Goal: Task Accomplishment & Management: Complete application form

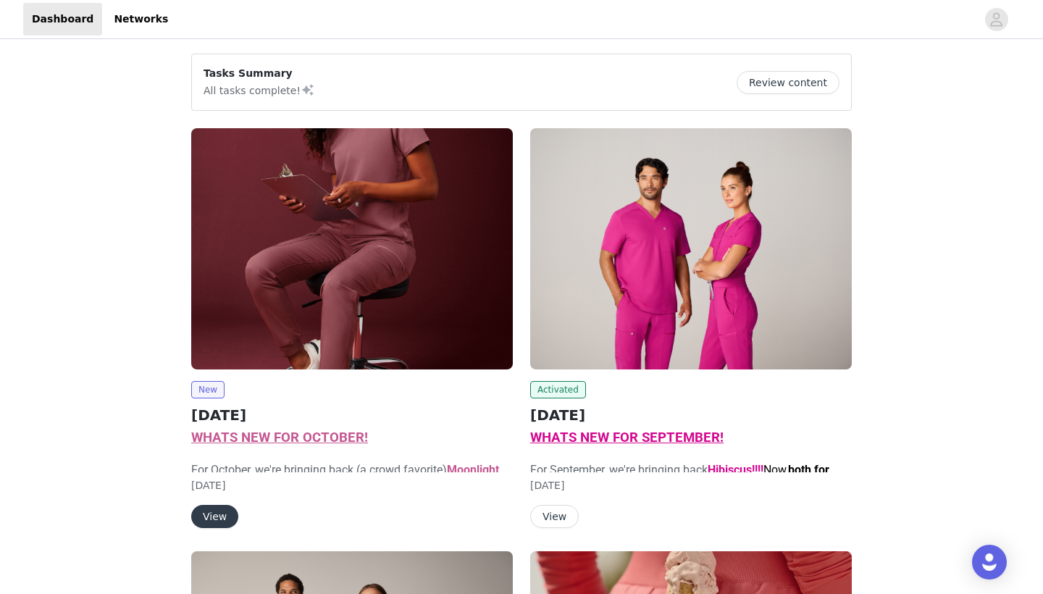
click at [360, 282] on img at bounding box center [352, 248] width 322 height 241
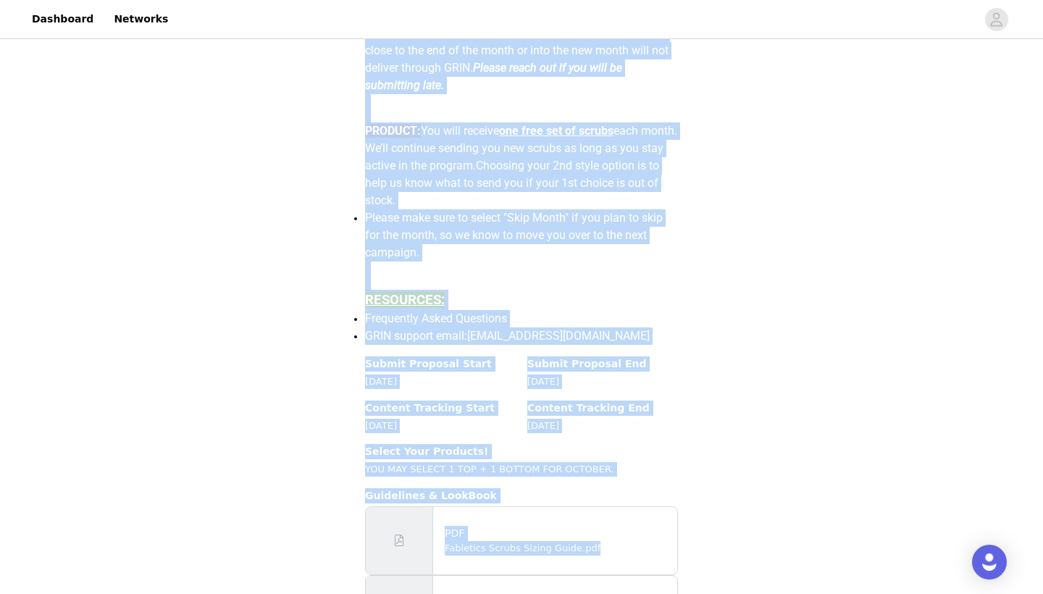
scroll to position [1223, 0]
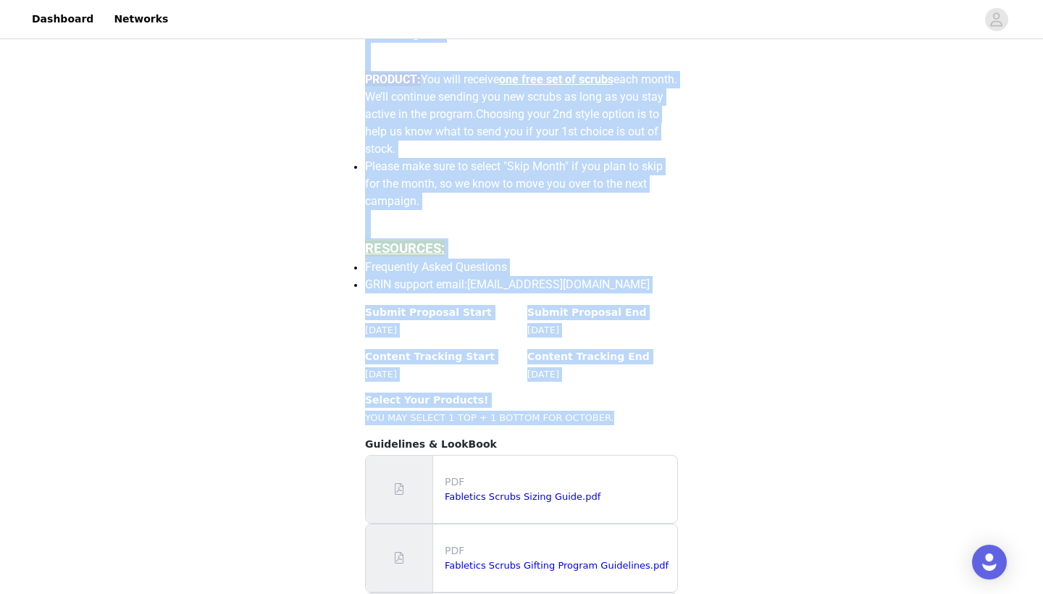
drag, startPoint x: 358, startPoint y: 140, endPoint x: 626, endPoint y: 450, distance: 409.1
click at [626, 450] on section "Back Fabletics Scrubs OCTOBER 2025 Campaign Details Overview WHATS NEW FOR OCTO…" at bounding box center [522, 55] width 348 height 1407
copy section "Campaign Details Overview WHATS NEW FOR OCTOBER! For October, we're bringing ba…"
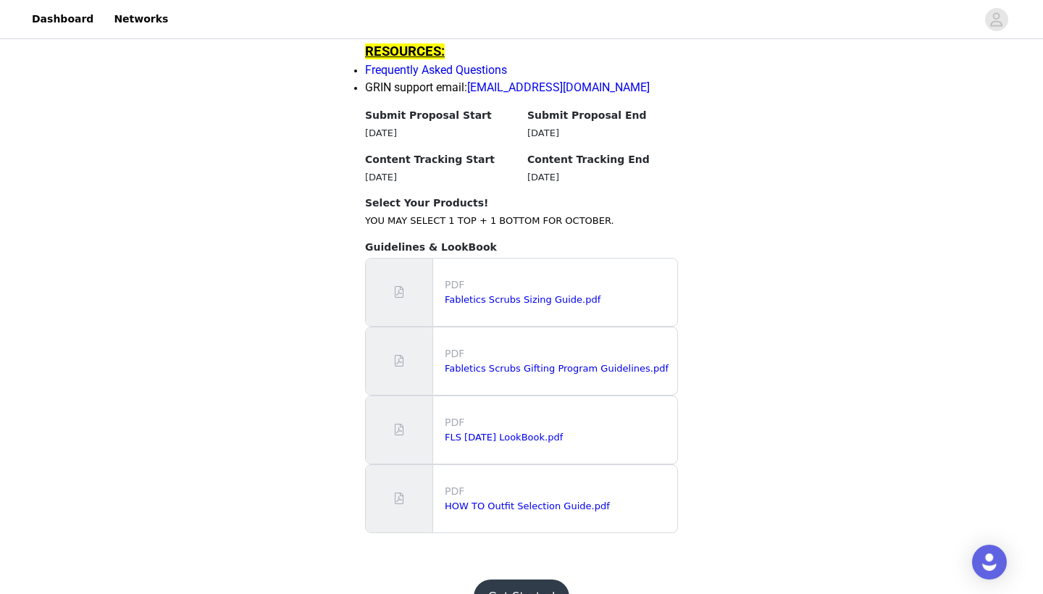
scroll to position [1424, 0]
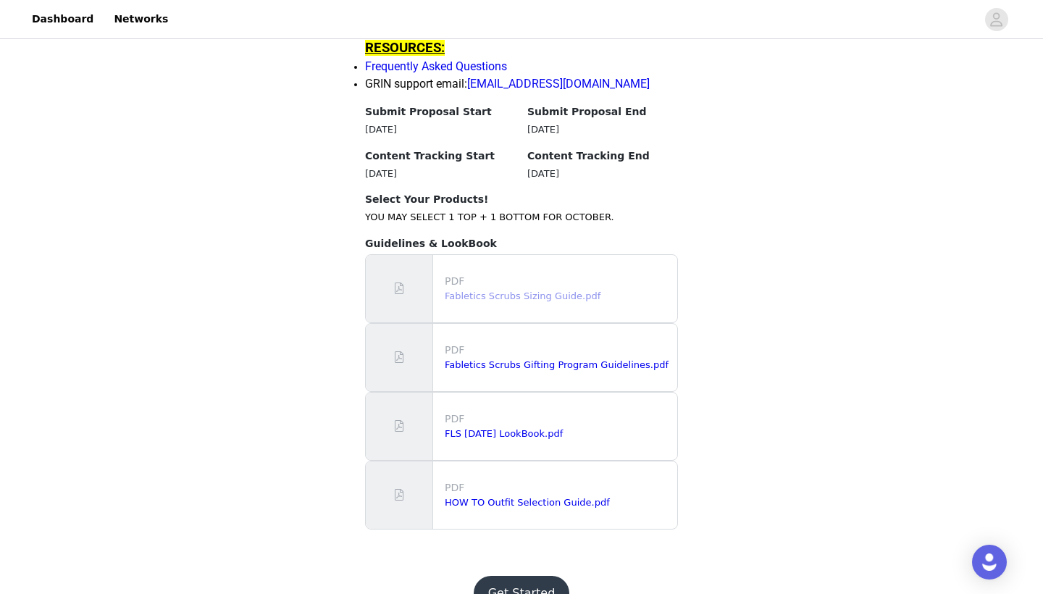
click at [590, 301] on link "Fabletics Scrubs Sizing Guide.pdf" at bounding box center [523, 295] width 156 height 11
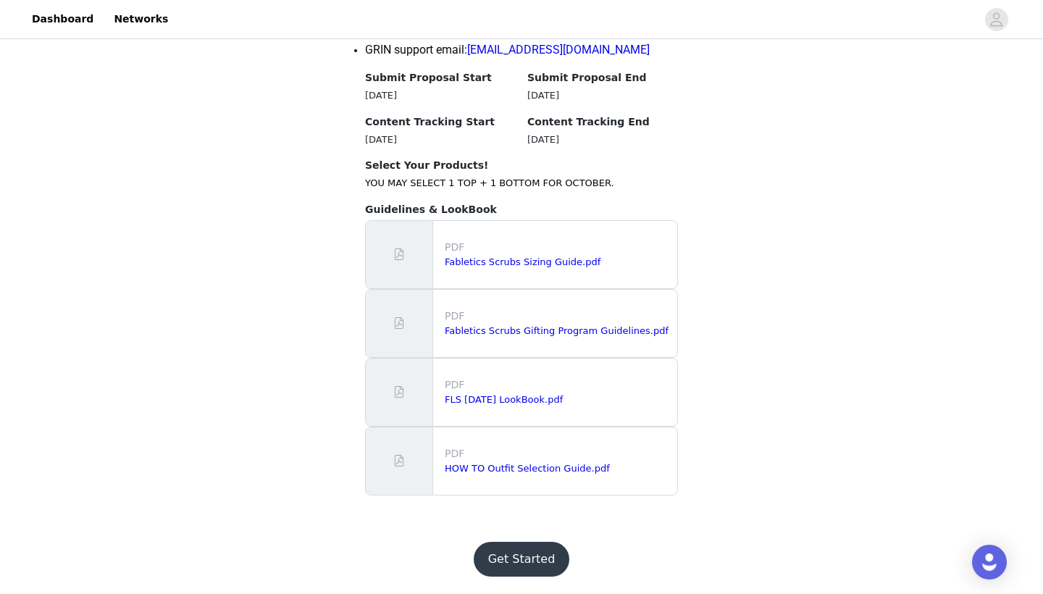
scroll to position [1485, 0]
click at [578, 331] on link "Fabletics Scrubs Gifting Program Guidelines.pdf" at bounding box center [557, 330] width 224 height 11
click at [521, 399] on link "FLS [DATE] LookBook.pdf" at bounding box center [504, 399] width 118 height 11
click at [549, 469] on link "HOW TO Outfit Selection Guide.pdf" at bounding box center [527, 468] width 165 height 11
click at [547, 569] on button "Get Started" at bounding box center [522, 559] width 96 height 35
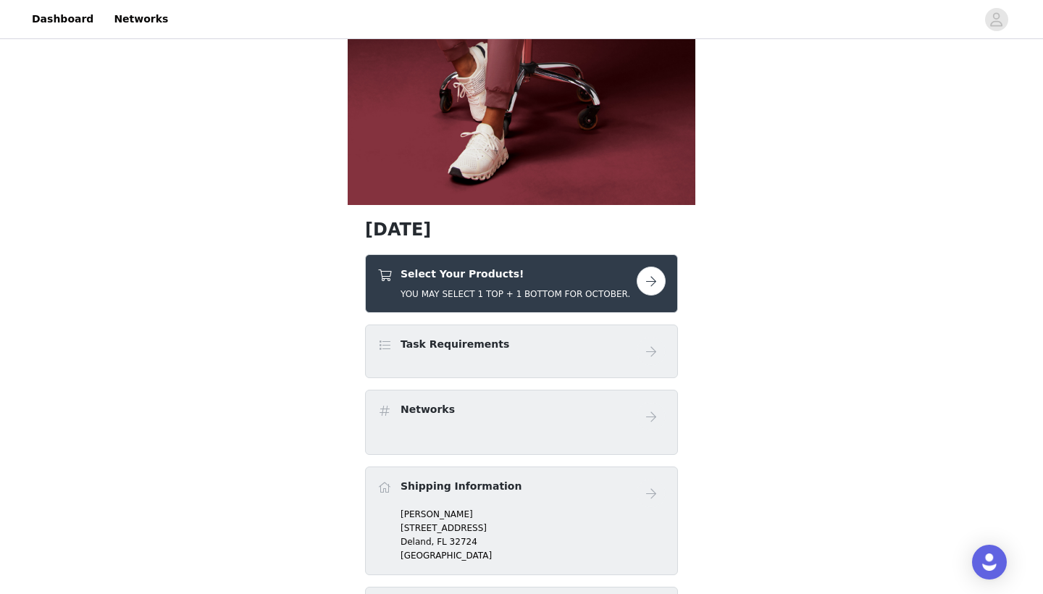
scroll to position [379, 0]
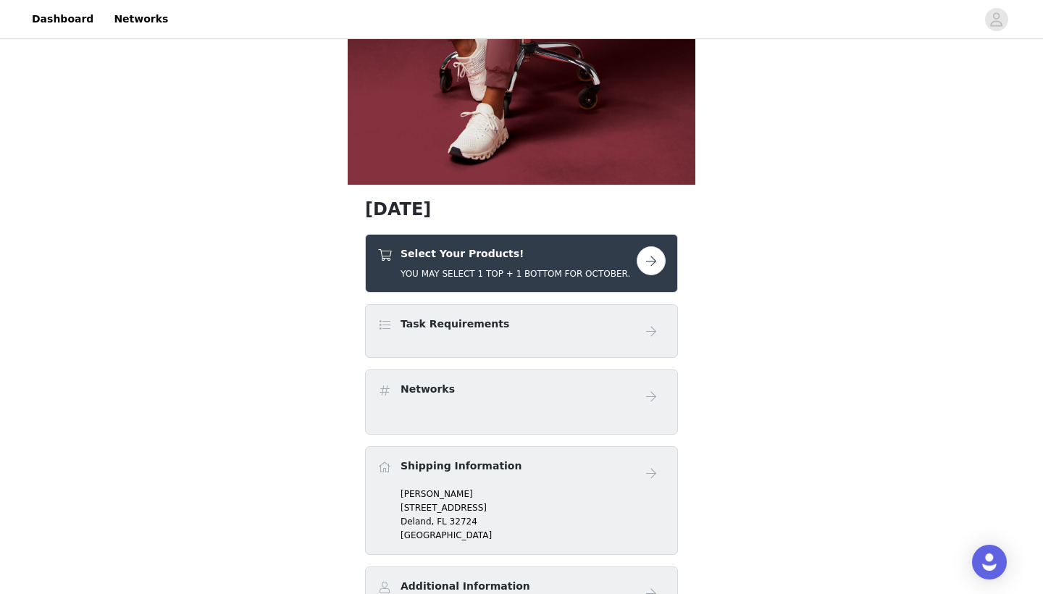
click at [652, 261] on button "button" at bounding box center [651, 260] width 29 height 29
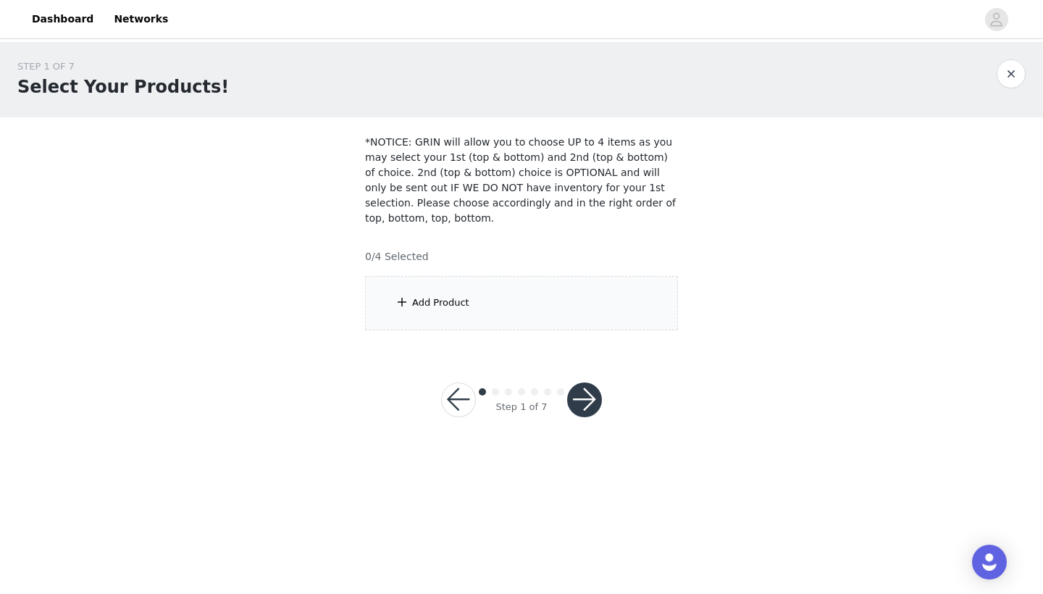
click at [432, 304] on div "Add Product" at bounding box center [440, 302] width 57 height 14
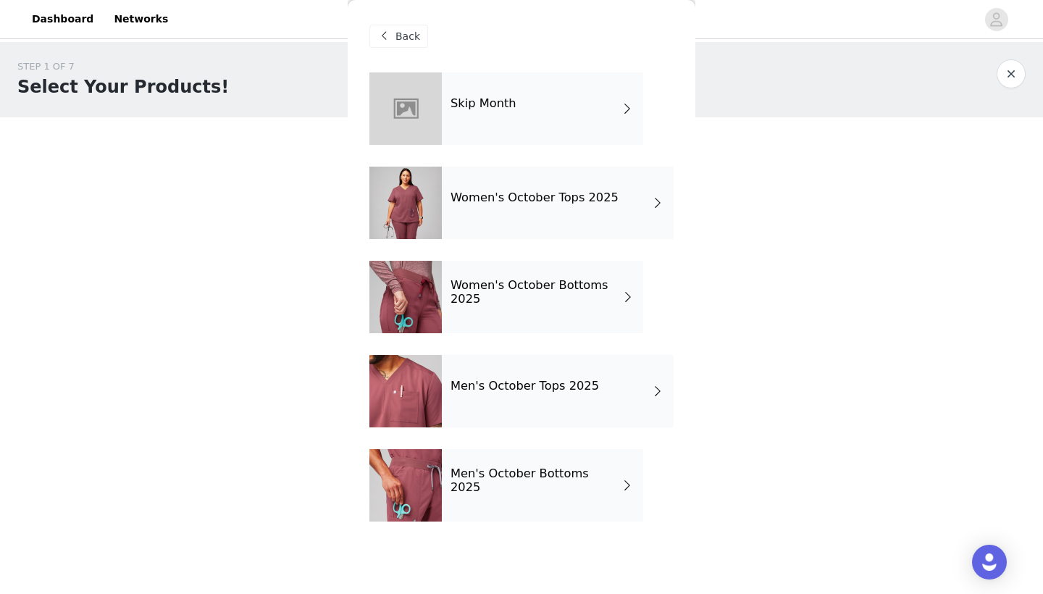
click at [527, 404] on div "Men's October Tops 2025" at bounding box center [558, 391] width 232 height 72
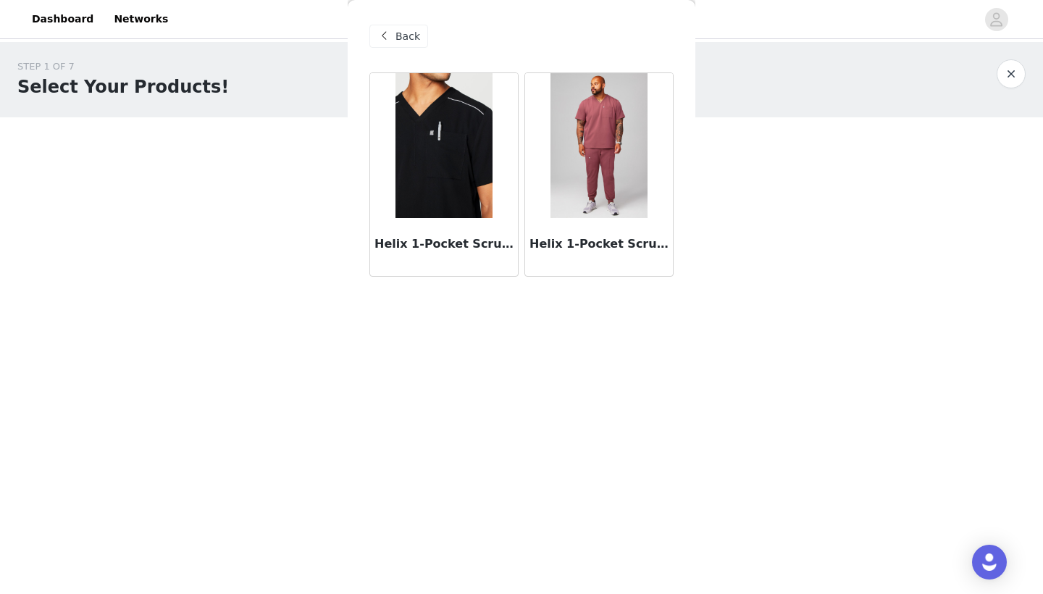
click at [461, 152] on img at bounding box center [443, 145] width 96 height 145
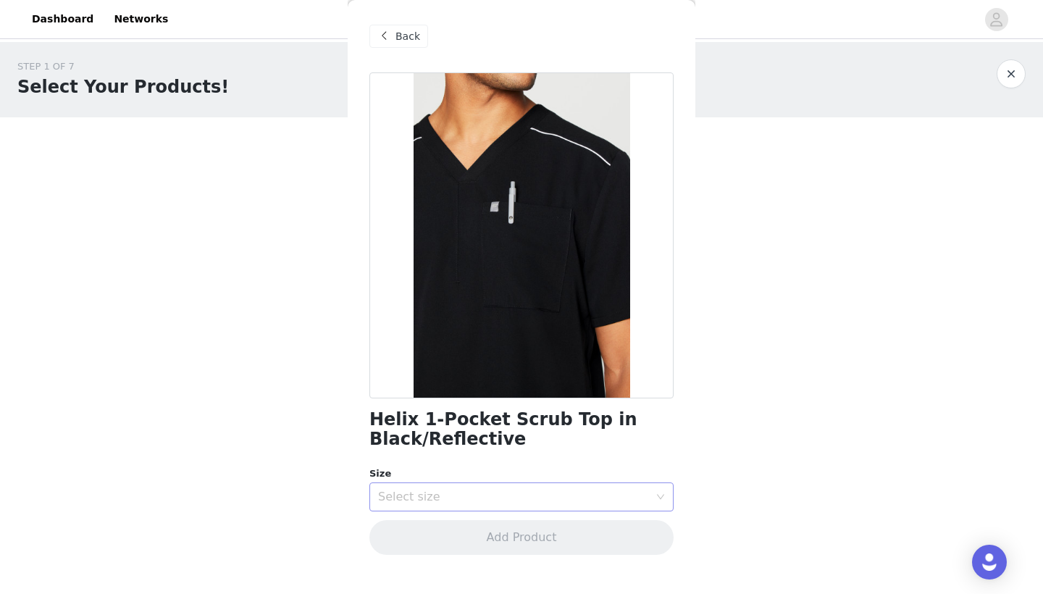
click at [463, 501] on div "Select size" at bounding box center [513, 497] width 271 height 14
click at [431, 553] on li "M" at bounding box center [521, 548] width 304 height 23
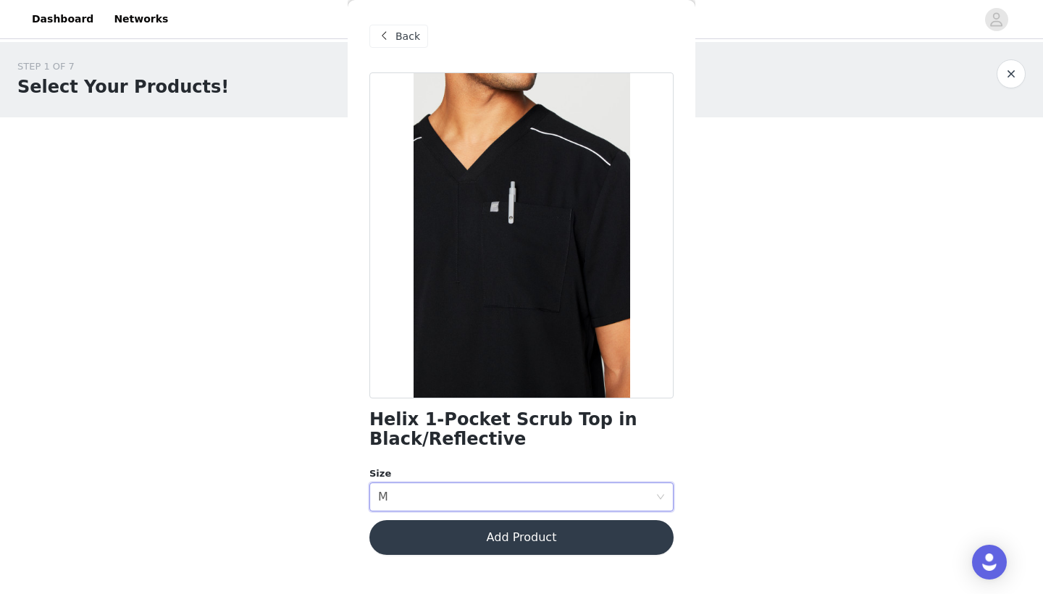
click at [557, 550] on button "Add Product" at bounding box center [521, 537] width 304 height 35
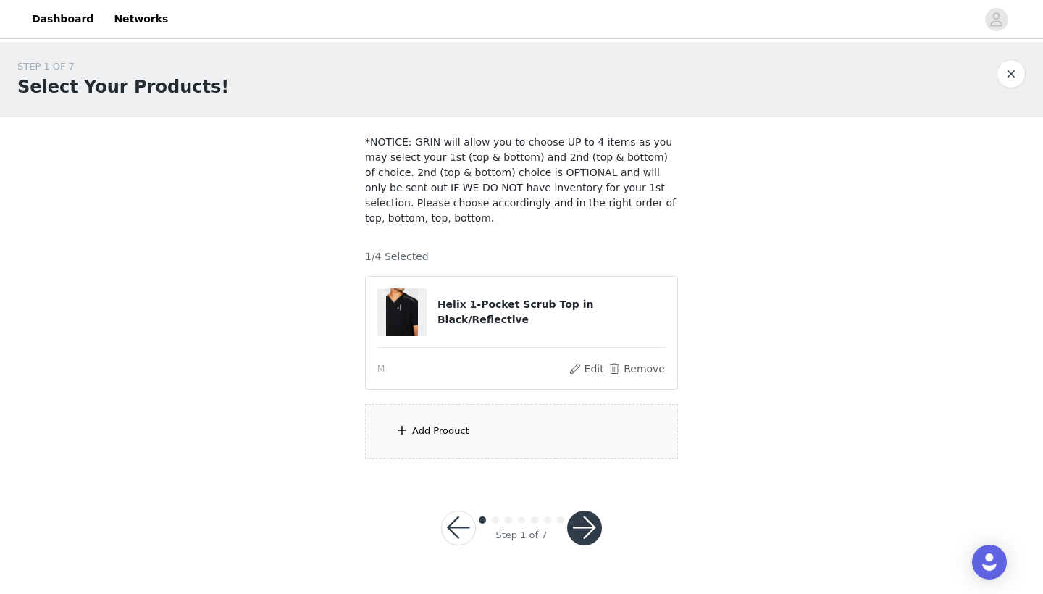
click at [453, 437] on div "Add Product" at bounding box center [521, 431] width 313 height 54
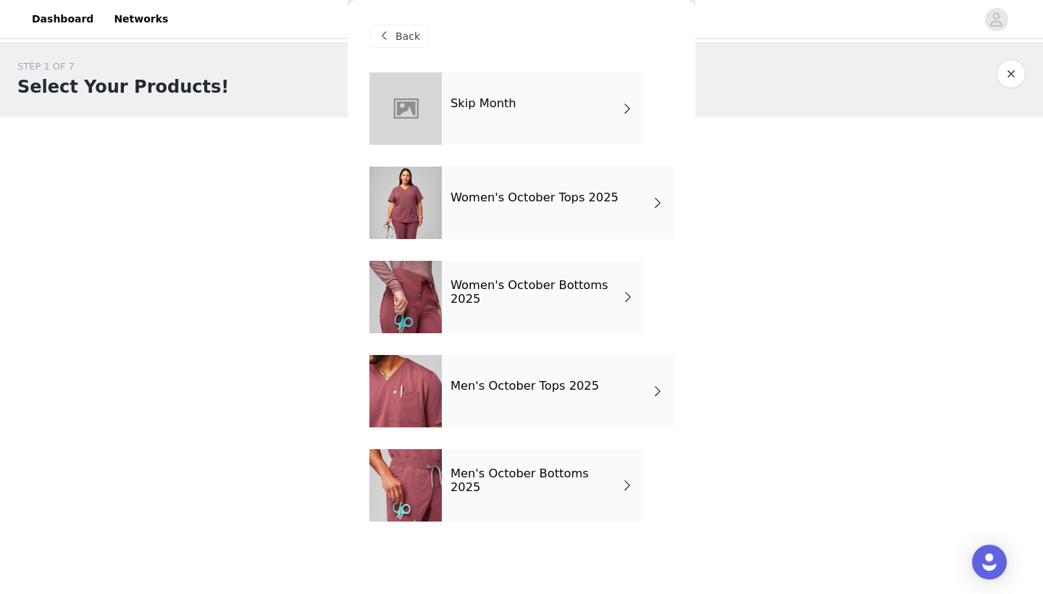
click at [521, 490] on div "Men's October Bottoms 2025" at bounding box center [542, 485] width 201 height 72
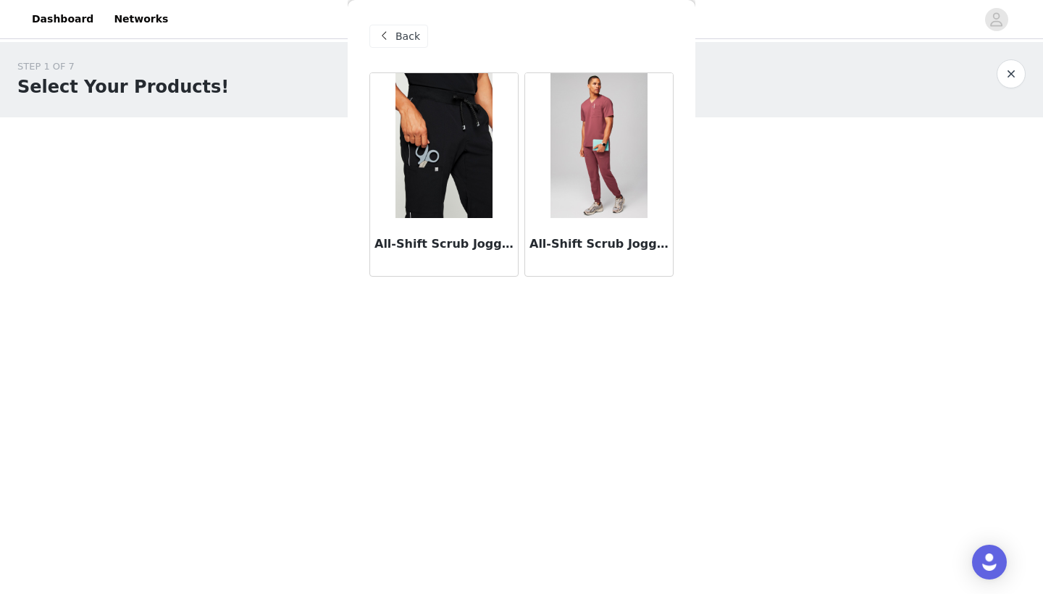
click at [474, 160] on img at bounding box center [443, 145] width 96 height 145
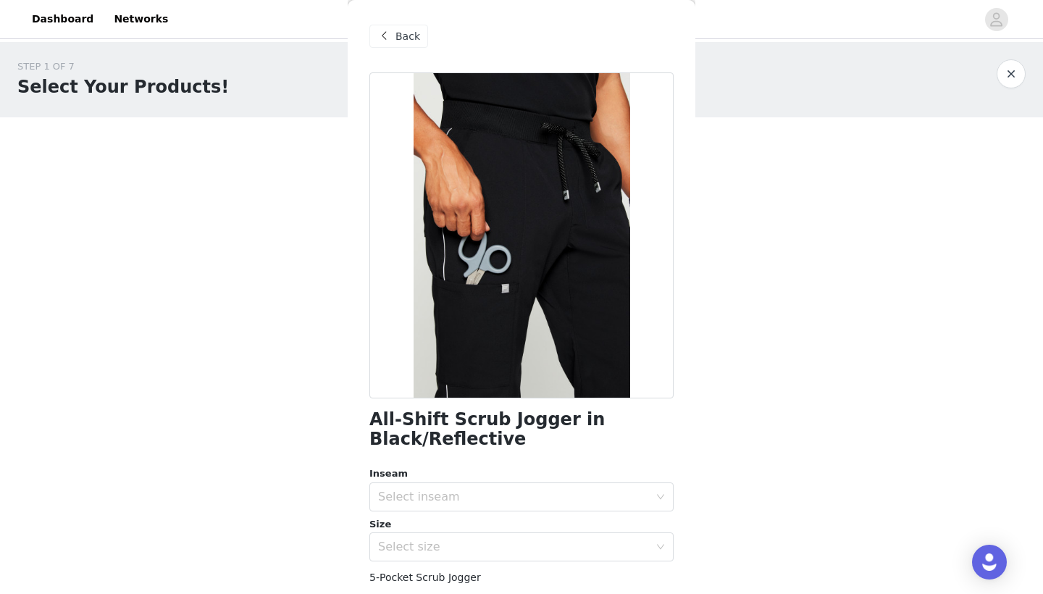
scroll to position [35, 0]
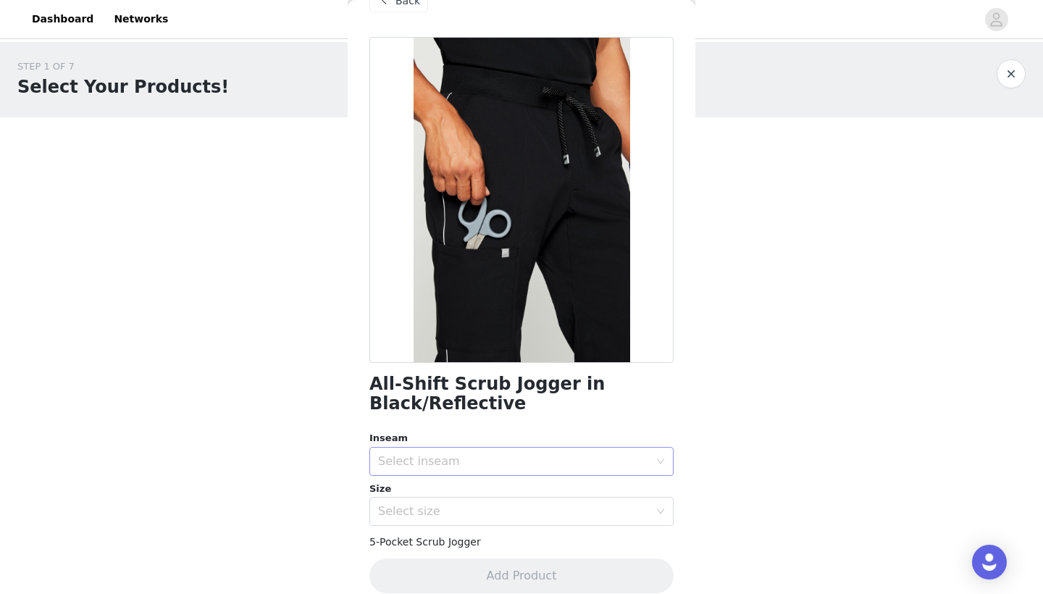
click at [505, 468] on div "Select inseam" at bounding box center [516, 462] width 277 height 28
click at [471, 517] on li "Regular" at bounding box center [521, 515] width 304 height 23
click at [469, 521] on div "Select size" at bounding box center [516, 511] width 277 height 28
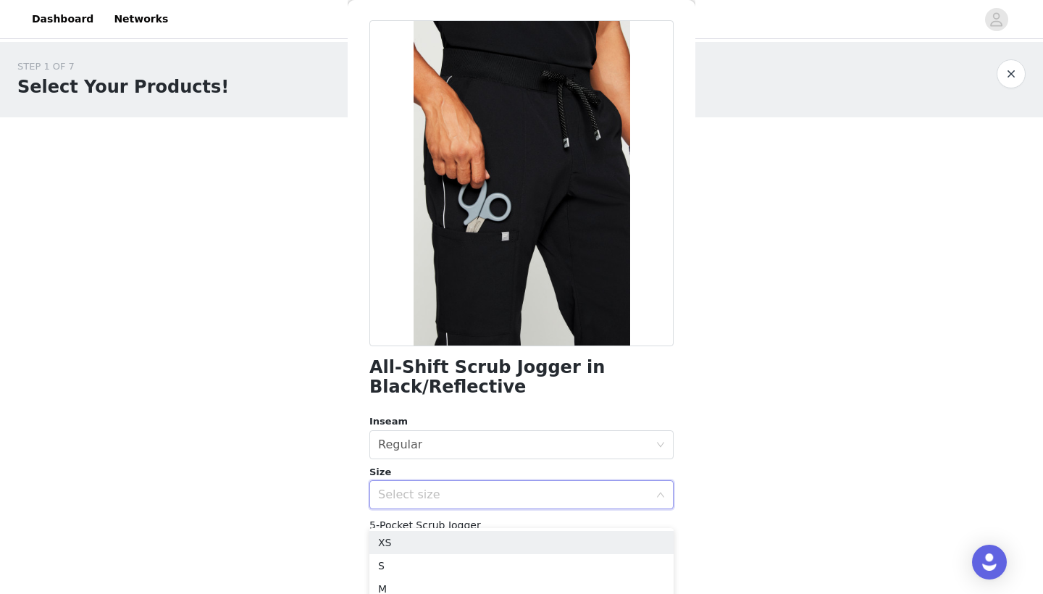
scroll to position [51, 0]
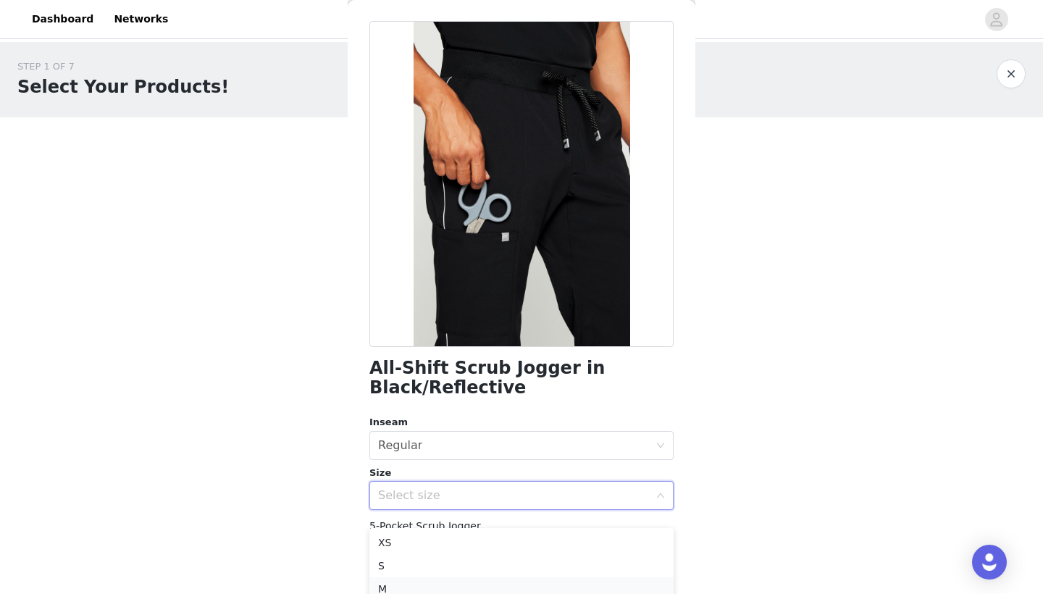
click at [457, 587] on li "M" at bounding box center [521, 588] width 304 height 23
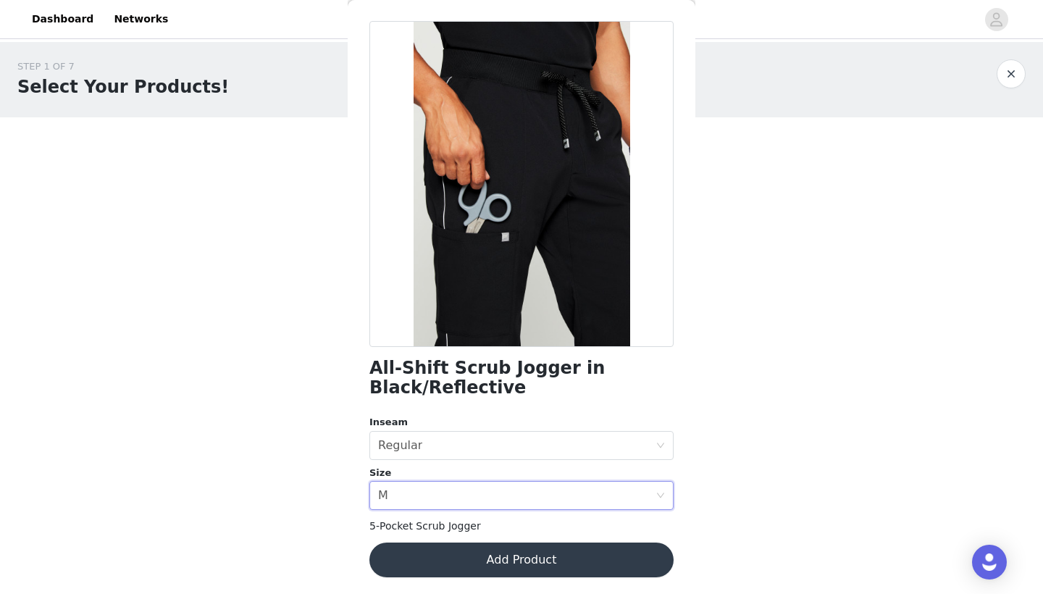
scroll to position [0, 0]
click at [466, 564] on button "Add Product" at bounding box center [521, 559] width 304 height 35
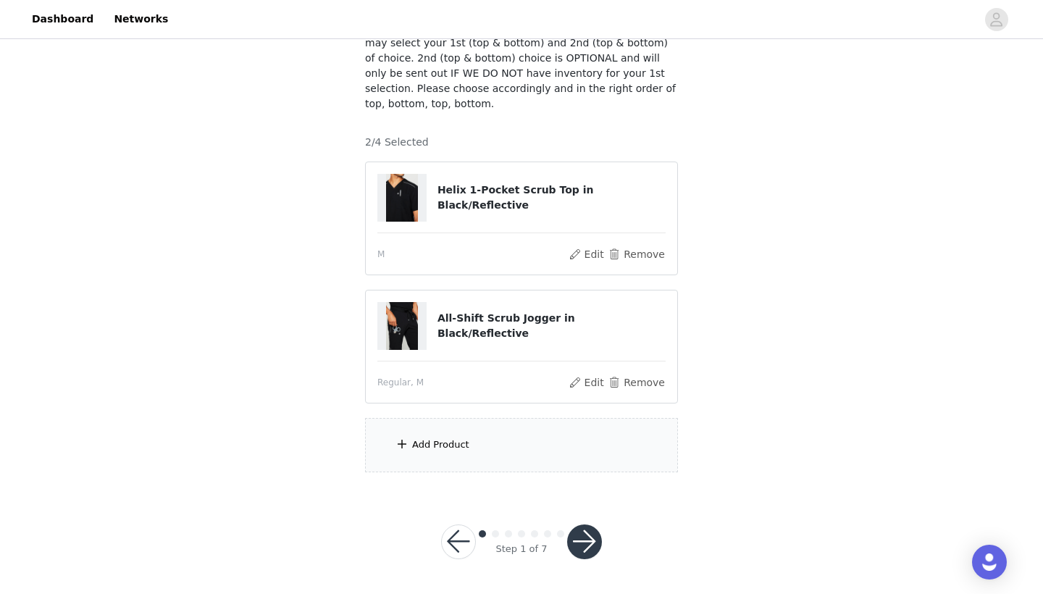
scroll to position [114, 0]
click at [455, 451] on div "Add Product" at bounding box center [440, 445] width 57 height 14
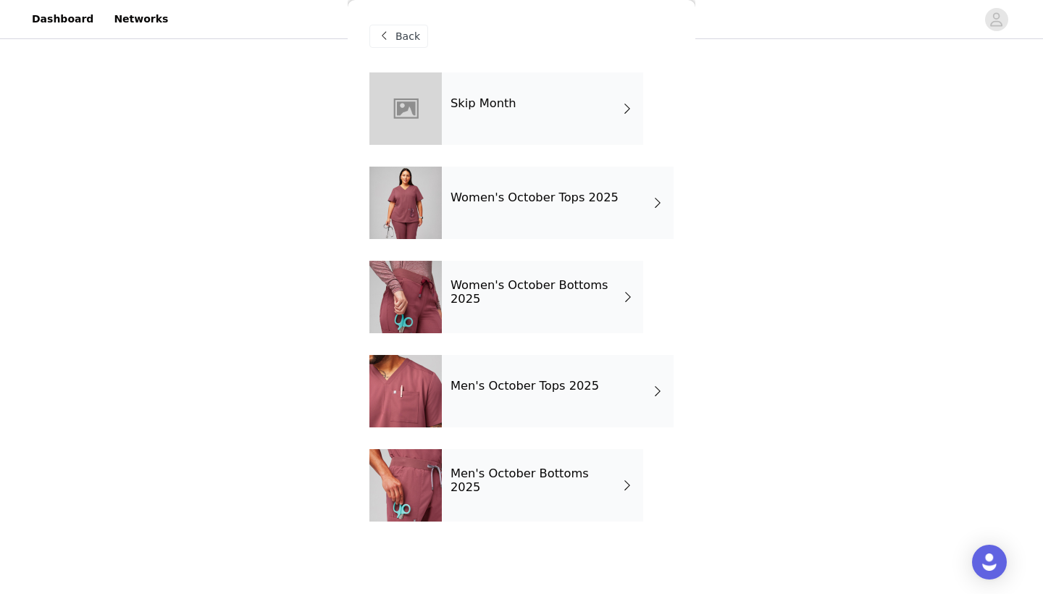
click at [500, 389] on h4 "Men's October Tops 2025" at bounding box center [524, 385] width 148 height 13
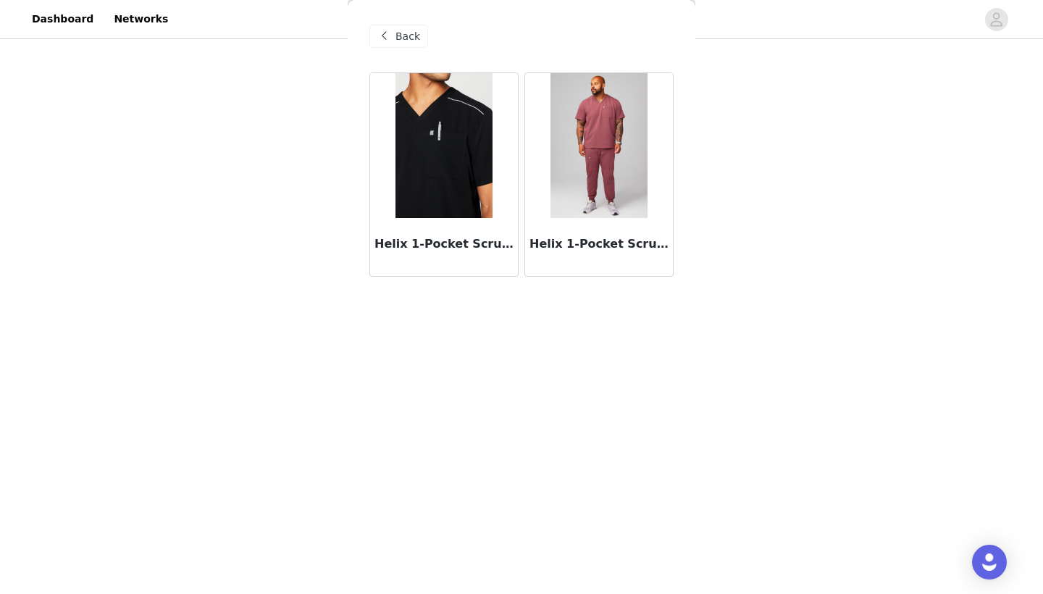
click at [595, 165] on img at bounding box center [598, 145] width 96 height 145
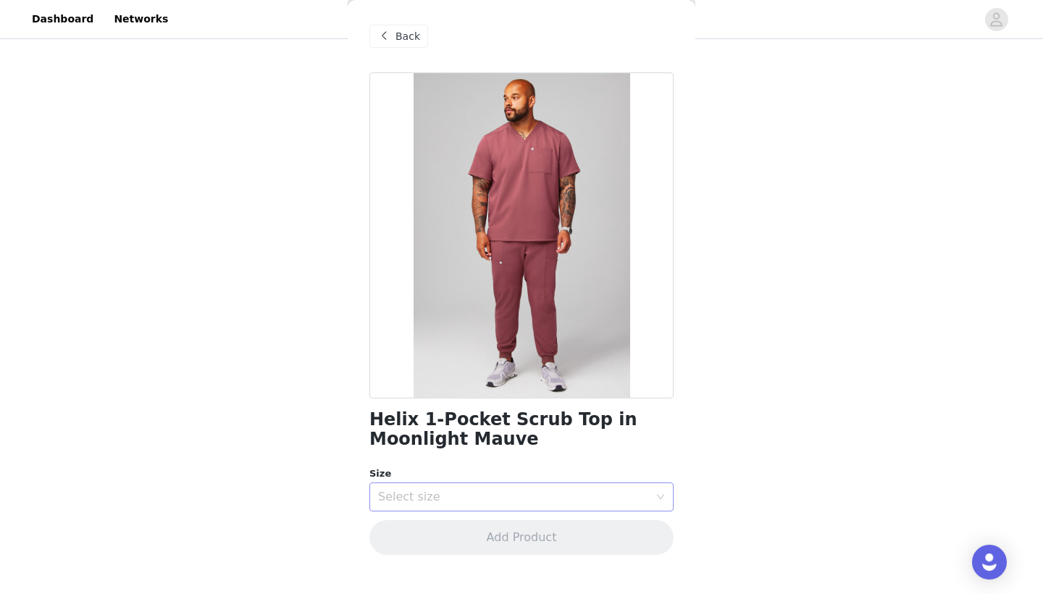
click at [468, 495] on div "Select size" at bounding box center [513, 497] width 271 height 14
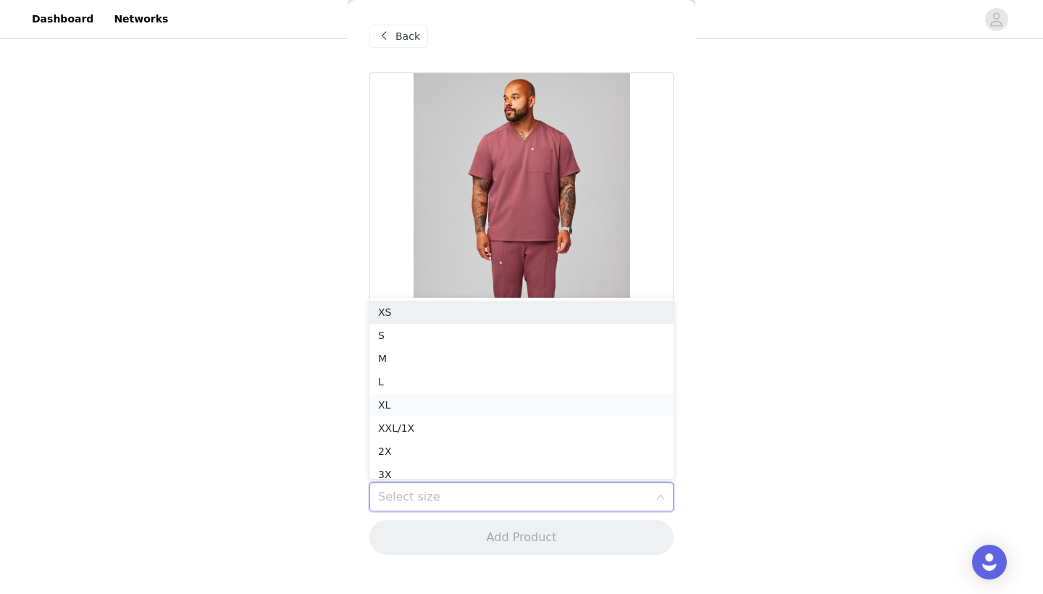
scroll to position [7, 0]
click at [478, 355] on li "M" at bounding box center [521, 351] width 304 height 23
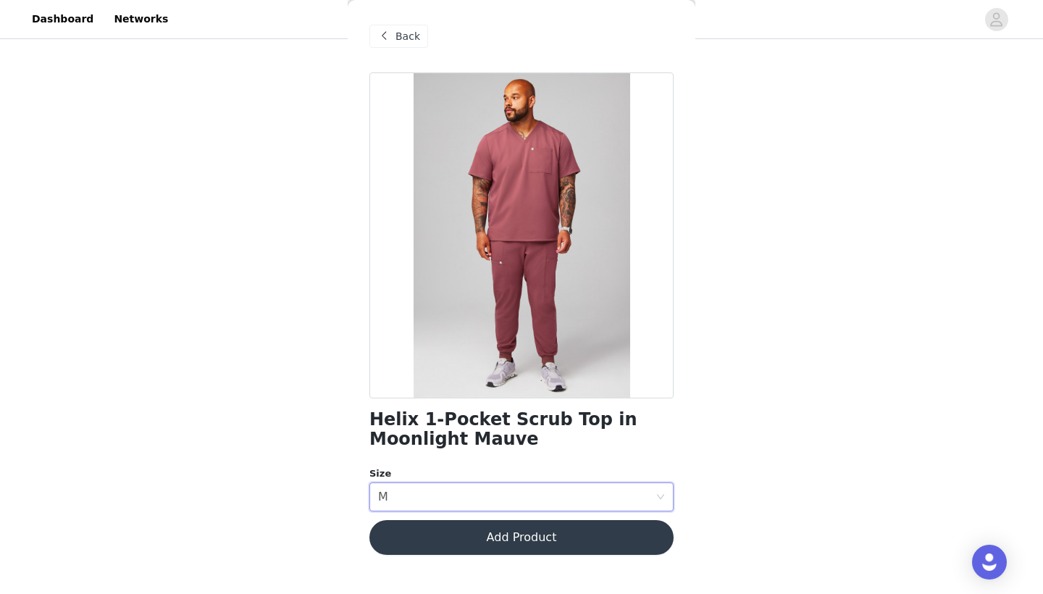
click at [491, 551] on button "Add Product" at bounding box center [521, 537] width 304 height 35
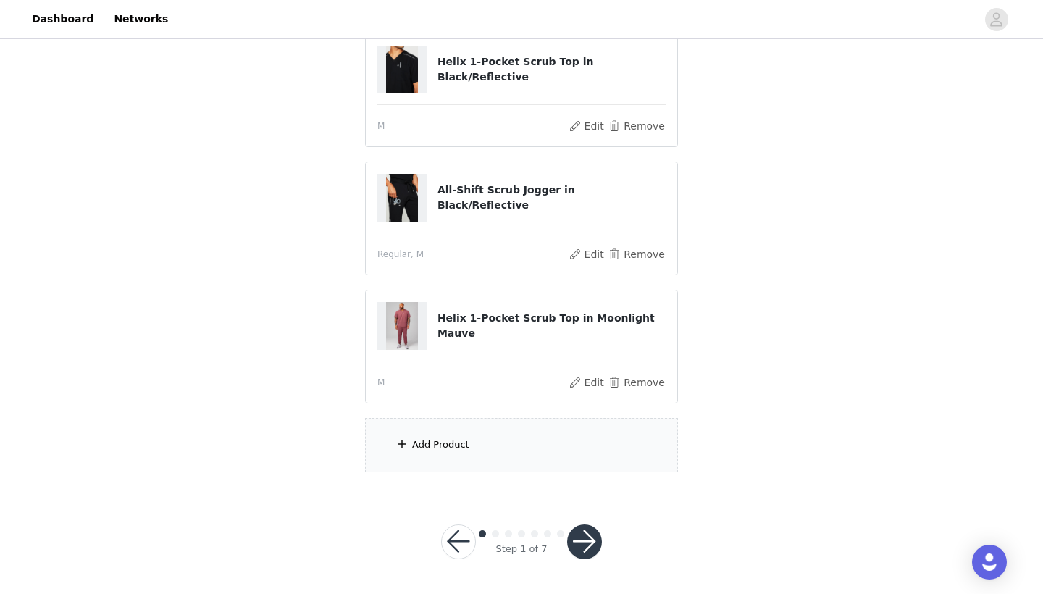
scroll to position [242, 0]
click at [509, 448] on div "Add Product" at bounding box center [521, 446] width 313 height 54
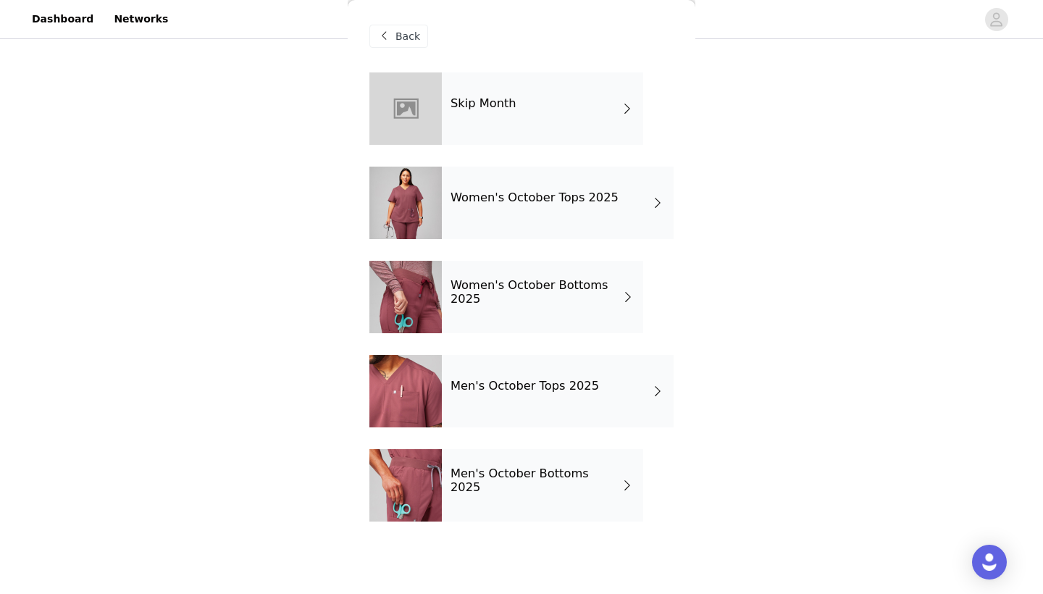
click at [550, 483] on h4 "Men's October Bottoms 2025" at bounding box center [534, 480] width 169 height 27
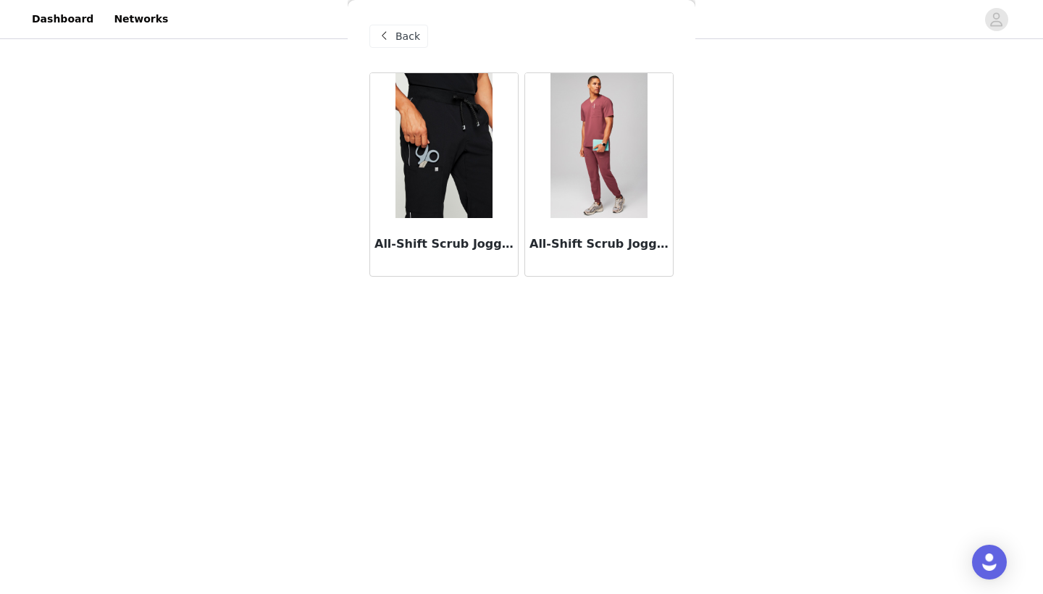
click at [587, 161] on img at bounding box center [598, 145] width 96 height 145
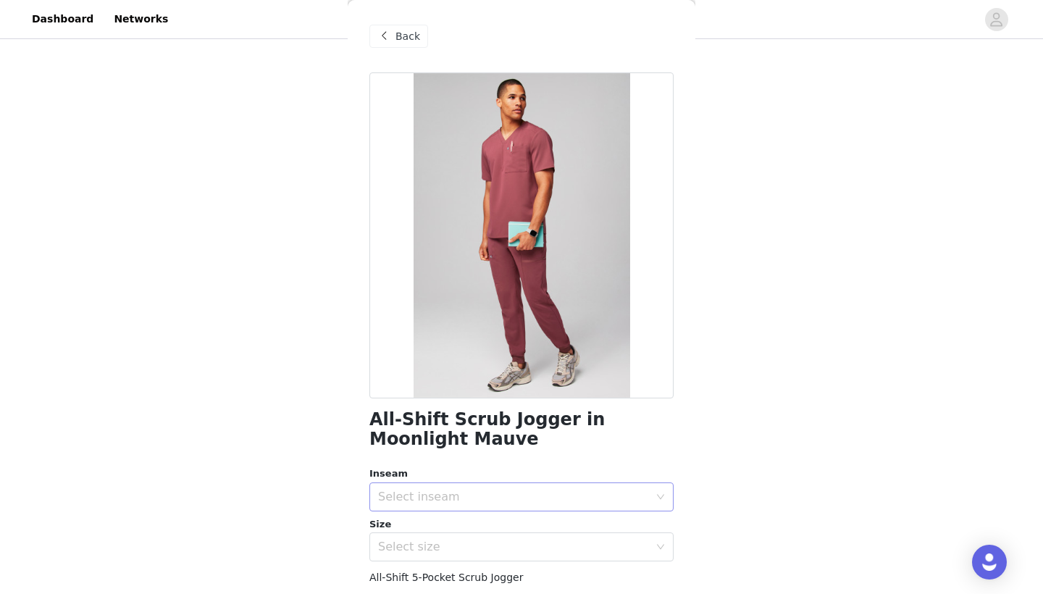
click at [476, 495] on div "Select inseam" at bounding box center [513, 497] width 271 height 14
click at [568, 497] on div "Select inseam" at bounding box center [513, 497] width 271 height 14
click at [439, 550] on li "Regular" at bounding box center [521, 550] width 304 height 23
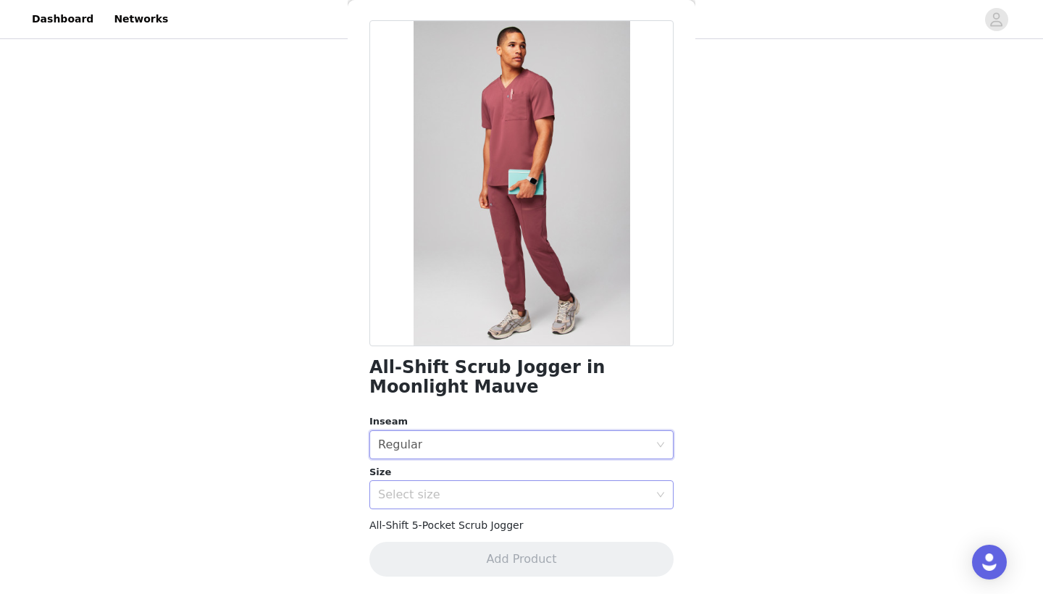
scroll to position [51, 0]
click at [458, 497] on div "Select size" at bounding box center [513, 495] width 271 height 14
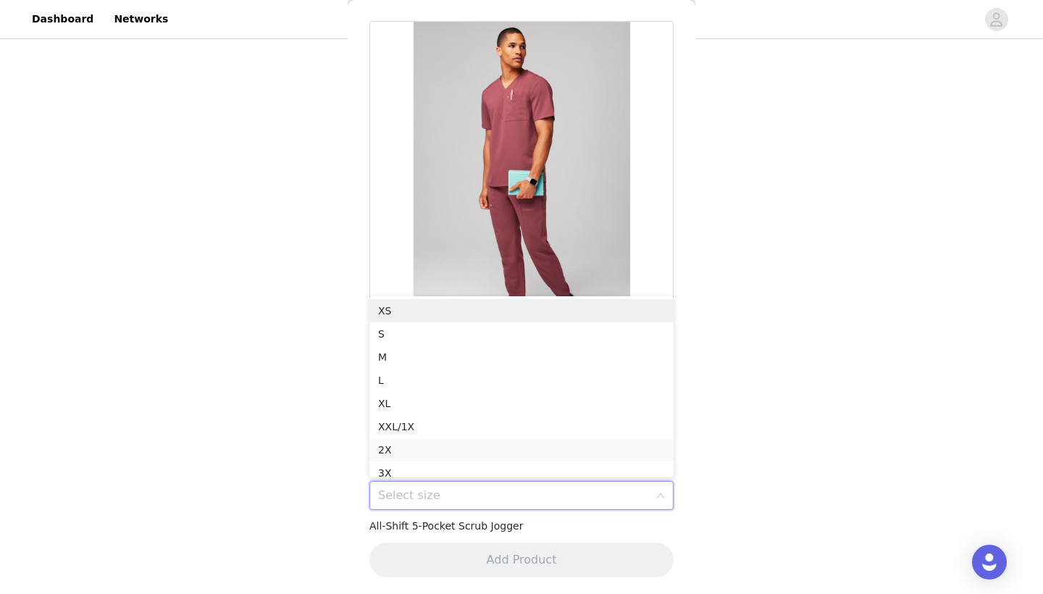
scroll to position [7, 0]
click at [449, 348] on li "M" at bounding box center [521, 349] width 304 height 23
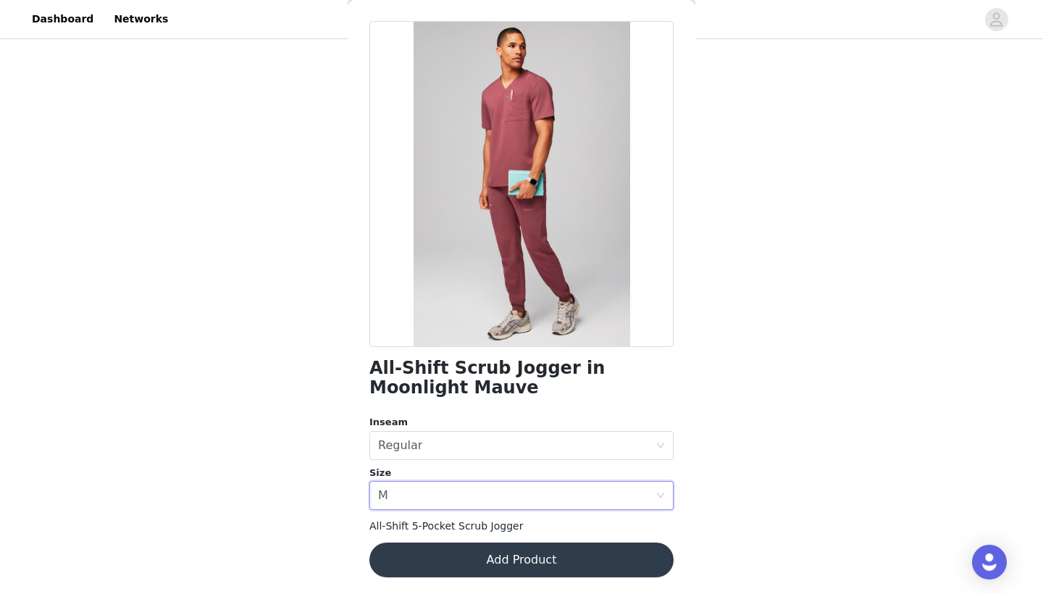
click at [549, 557] on button "Add Product" at bounding box center [521, 559] width 304 height 35
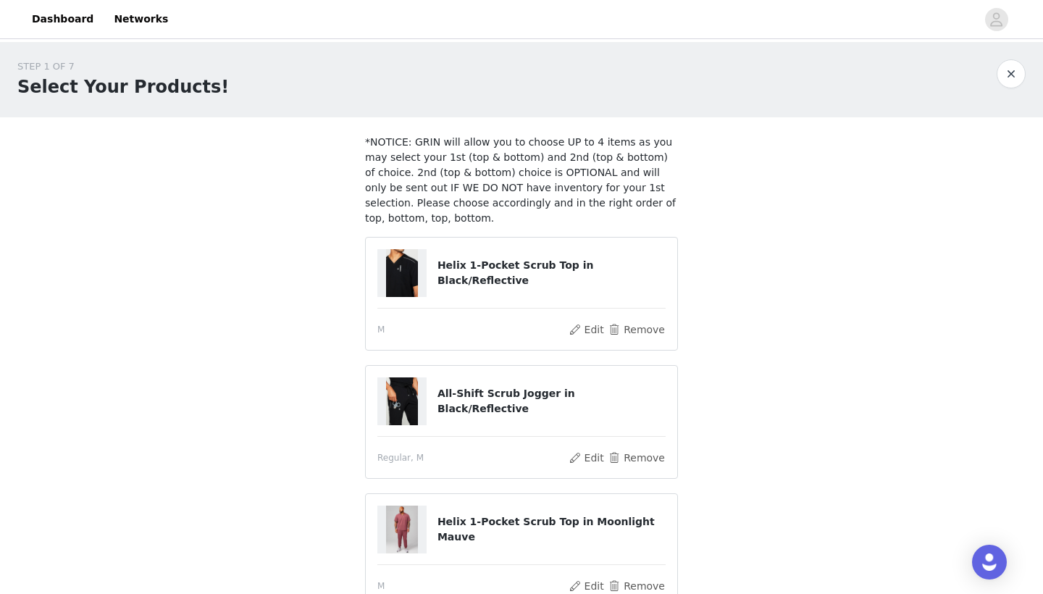
scroll to position [0, 0]
click at [418, 290] on div at bounding box center [401, 273] width 49 height 48
click at [597, 329] on button "Edit" at bounding box center [586, 329] width 37 height 17
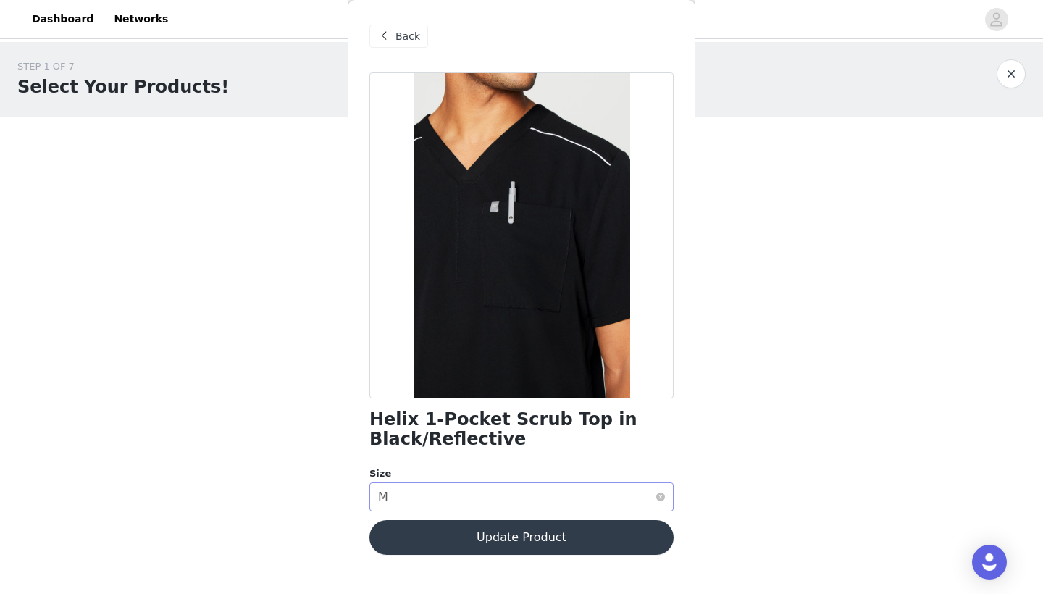
click at [516, 502] on div "Select size M" at bounding box center [516, 497] width 277 height 28
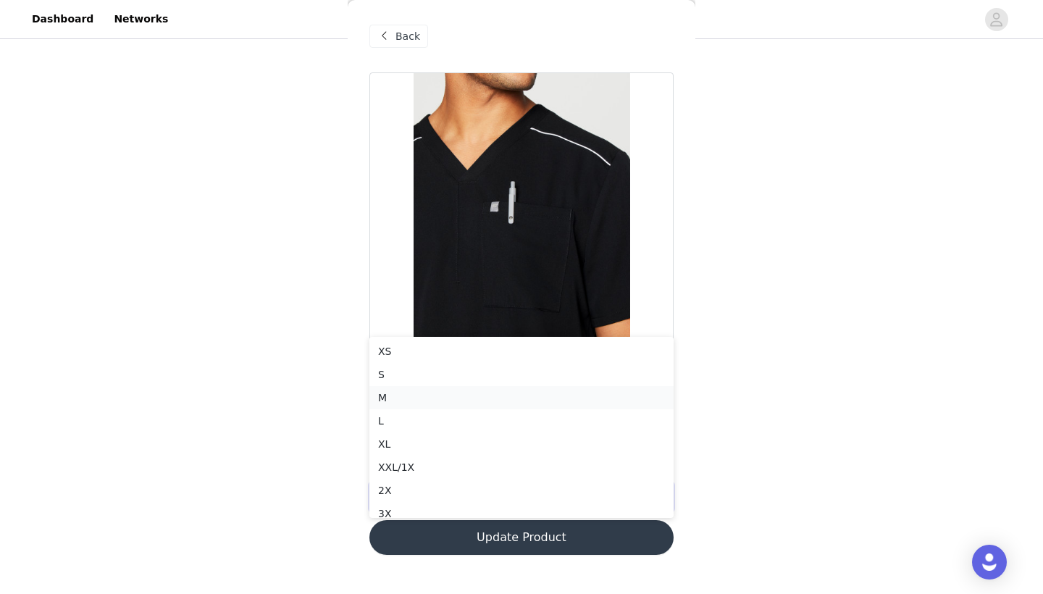
click at [578, 398] on li "M" at bounding box center [521, 397] width 304 height 23
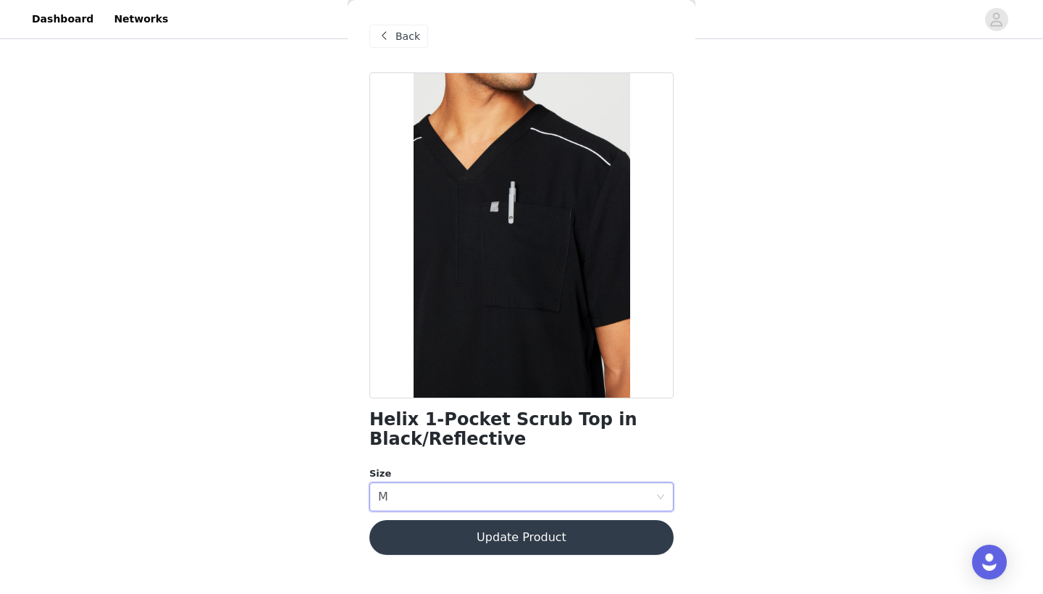
click at [556, 547] on button "Update Product" at bounding box center [521, 537] width 304 height 35
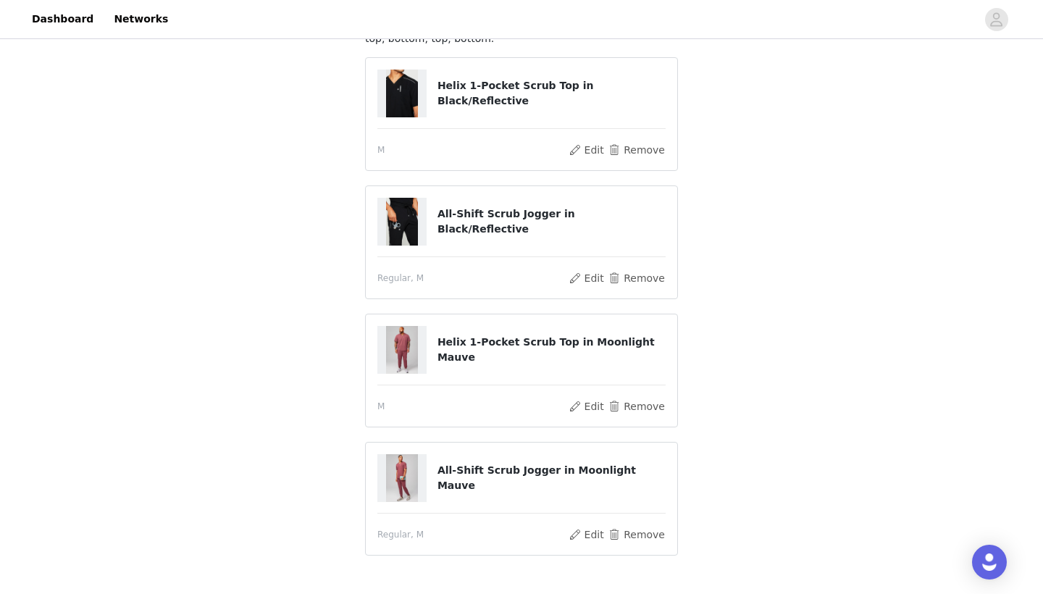
scroll to position [181, 0]
click at [400, 219] on img at bounding box center [402, 220] width 32 height 48
click at [587, 277] on button "Edit" at bounding box center [586, 276] width 37 height 17
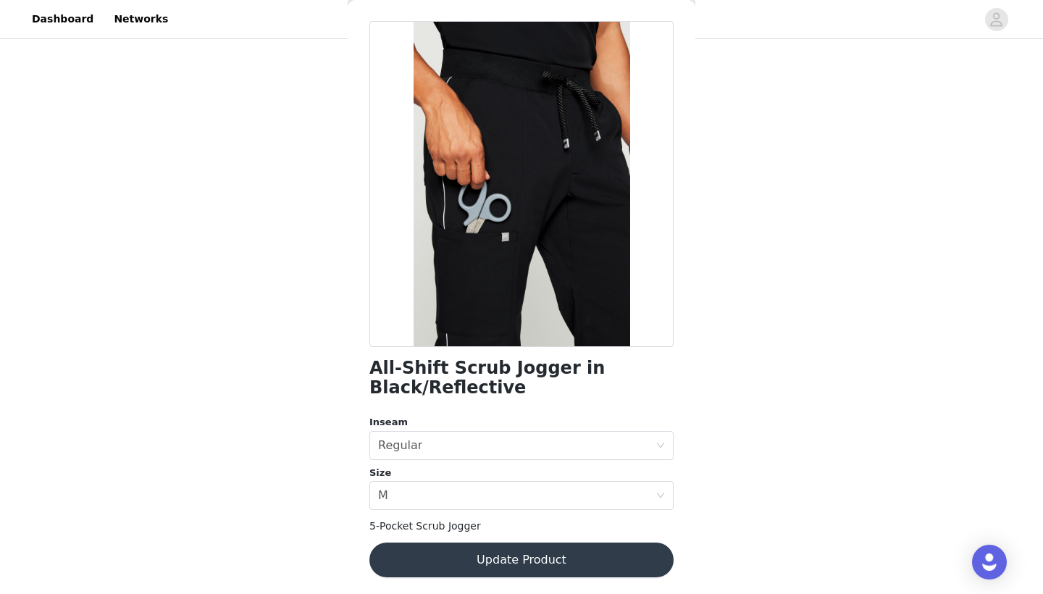
scroll to position [253, 0]
click at [539, 558] on button "Update Product" at bounding box center [521, 559] width 304 height 35
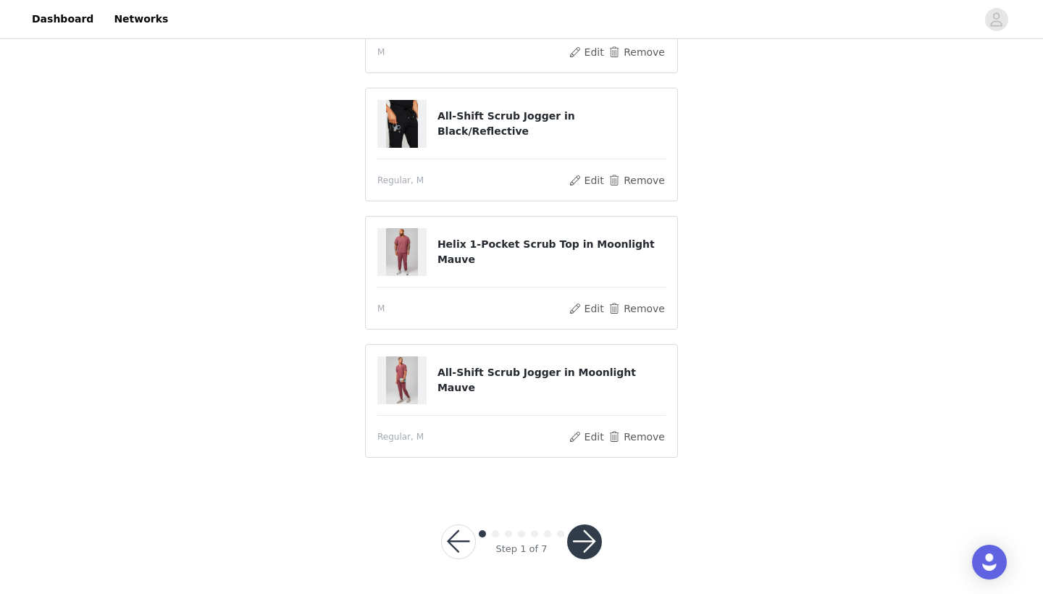
scroll to position [277, 0]
click at [587, 552] on button "button" at bounding box center [584, 542] width 35 height 35
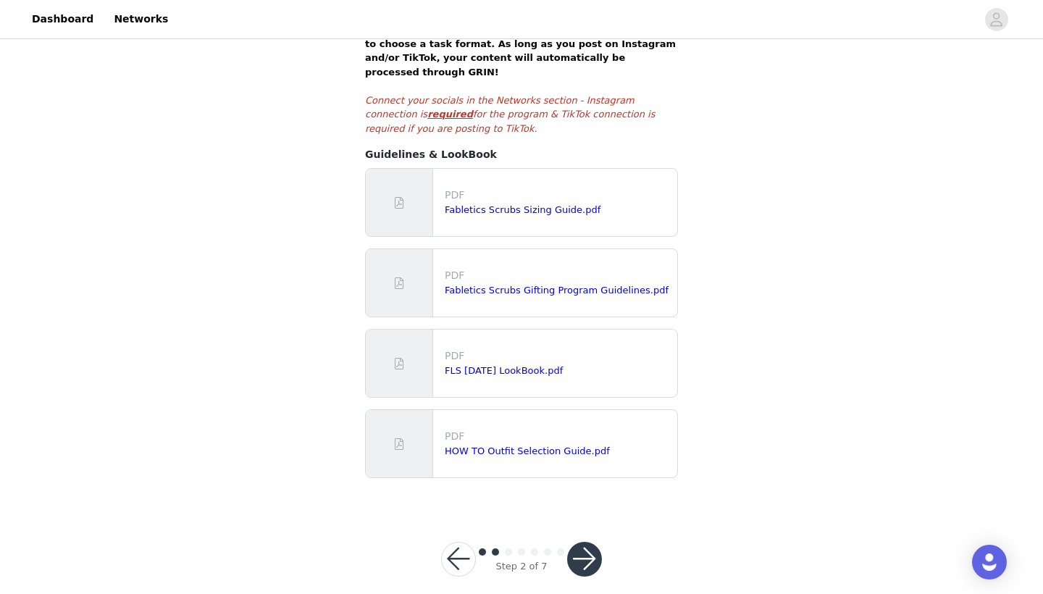
scroll to position [283, 0]
click at [589, 542] on button "button" at bounding box center [584, 559] width 35 height 35
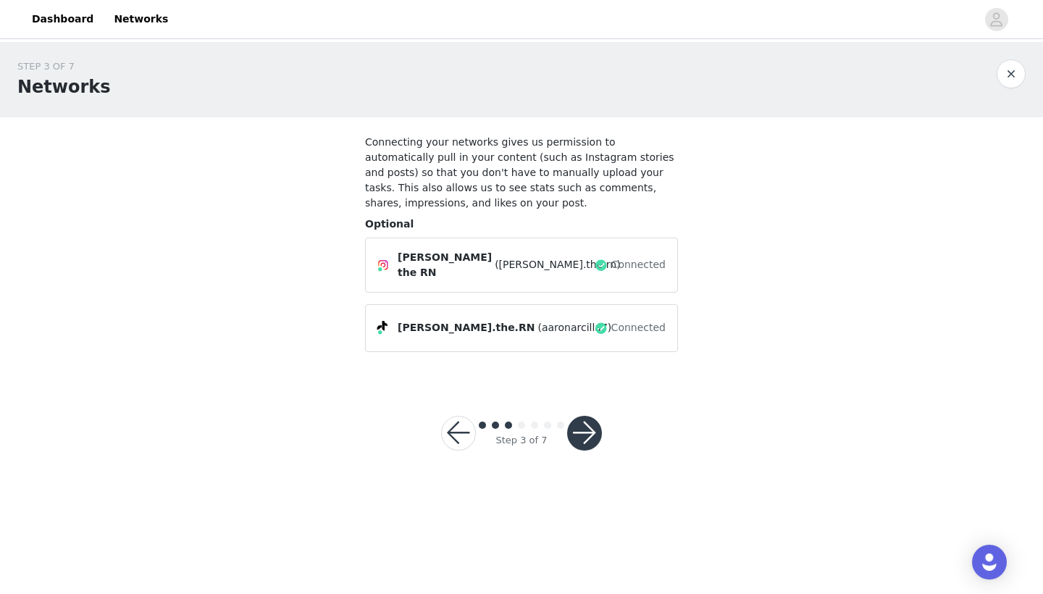
click at [584, 432] on button "button" at bounding box center [584, 433] width 35 height 35
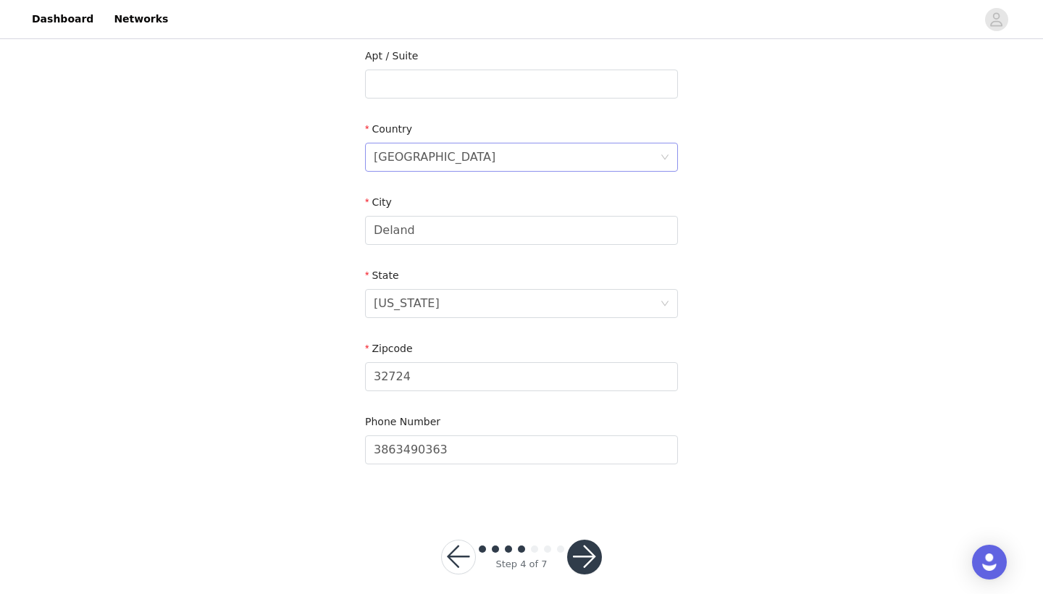
scroll to position [424, 0]
click at [594, 547] on button "button" at bounding box center [584, 557] width 35 height 35
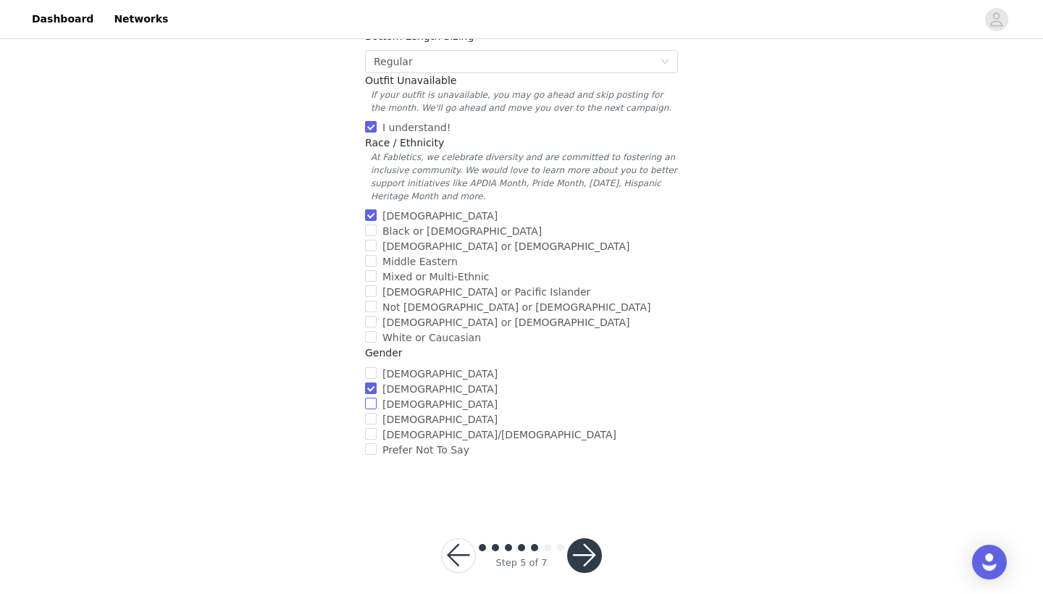
scroll to position [491, 0]
click at [592, 548] on button "button" at bounding box center [584, 556] width 35 height 35
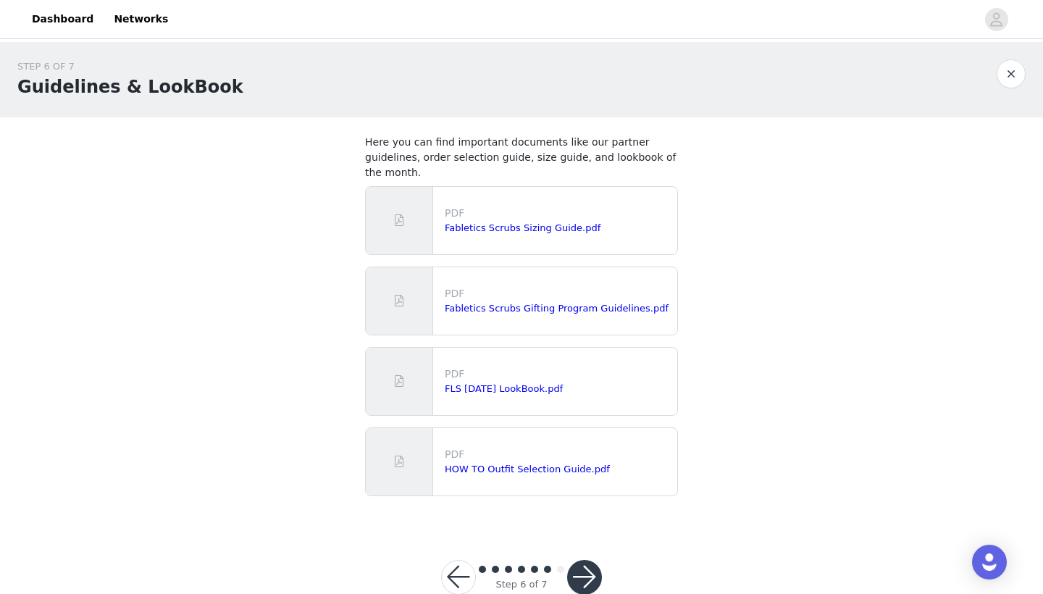
click at [585, 563] on button "button" at bounding box center [584, 577] width 35 height 35
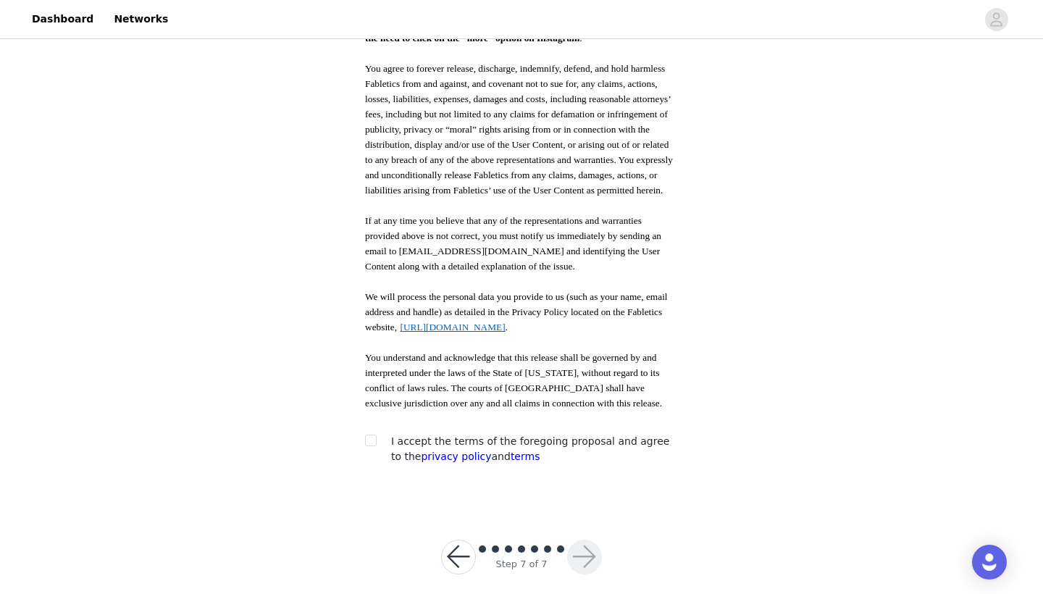
scroll to position [714, 0]
click at [371, 435] on input "checkbox" at bounding box center [370, 440] width 10 height 10
checkbox input "true"
click at [574, 540] on button "button" at bounding box center [584, 557] width 35 height 35
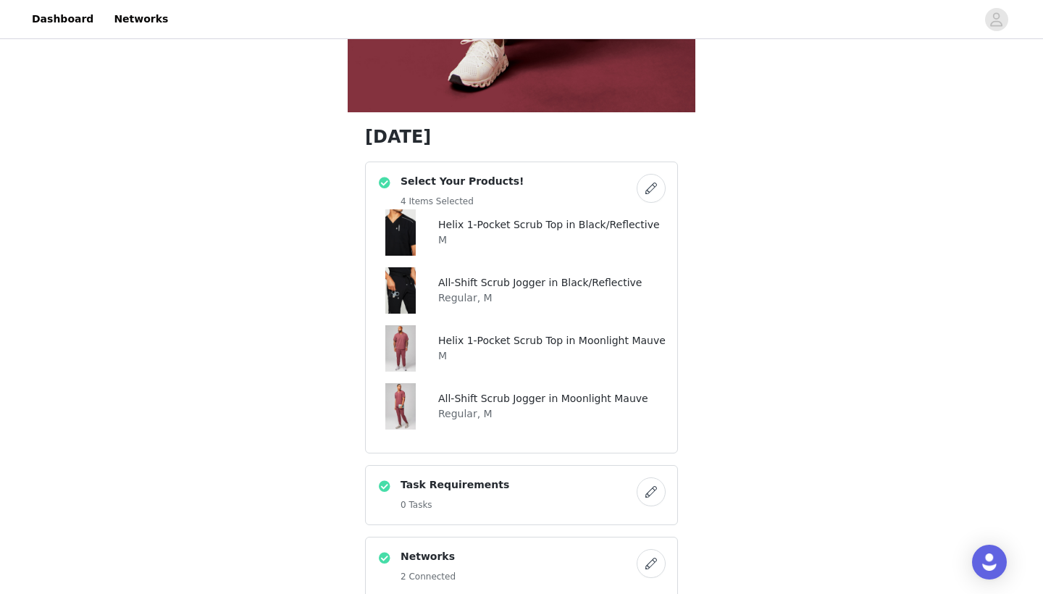
scroll to position [538, 0]
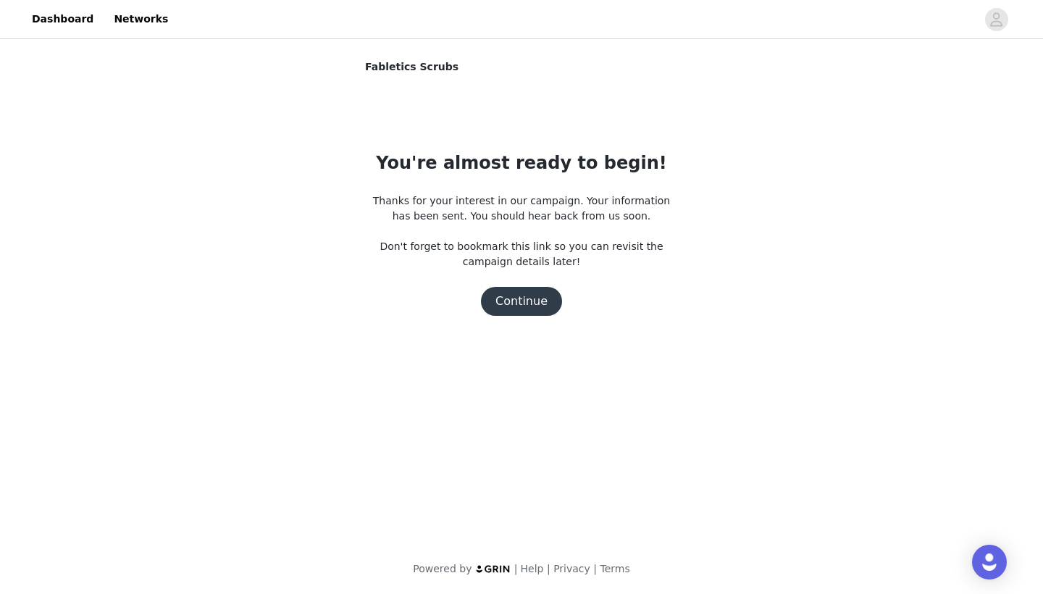
click at [531, 306] on button "Continue" at bounding box center [521, 301] width 81 height 29
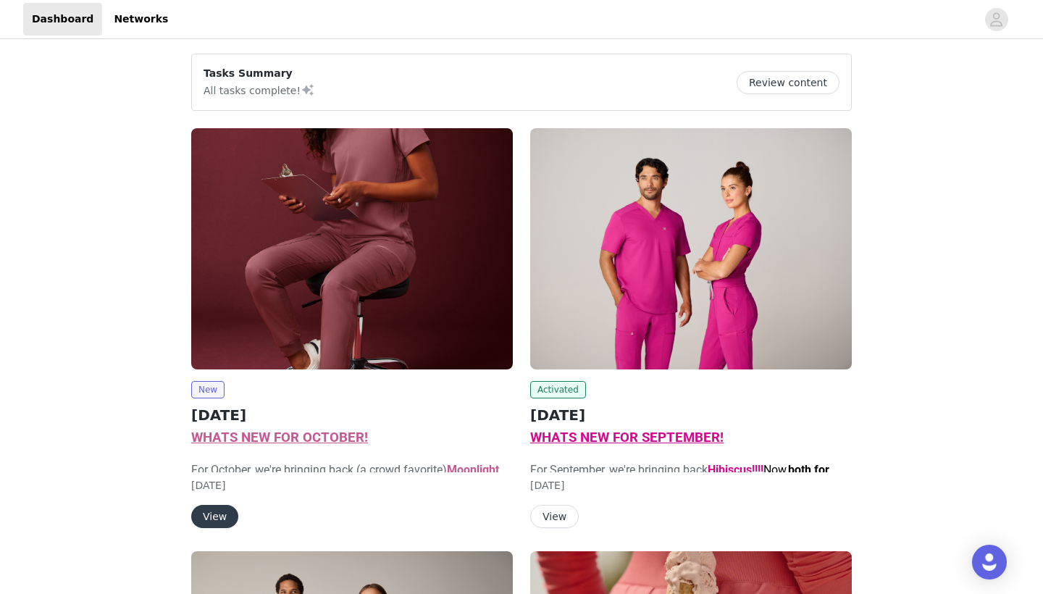
click at [429, 229] on img at bounding box center [352, 248] width 322 height 241
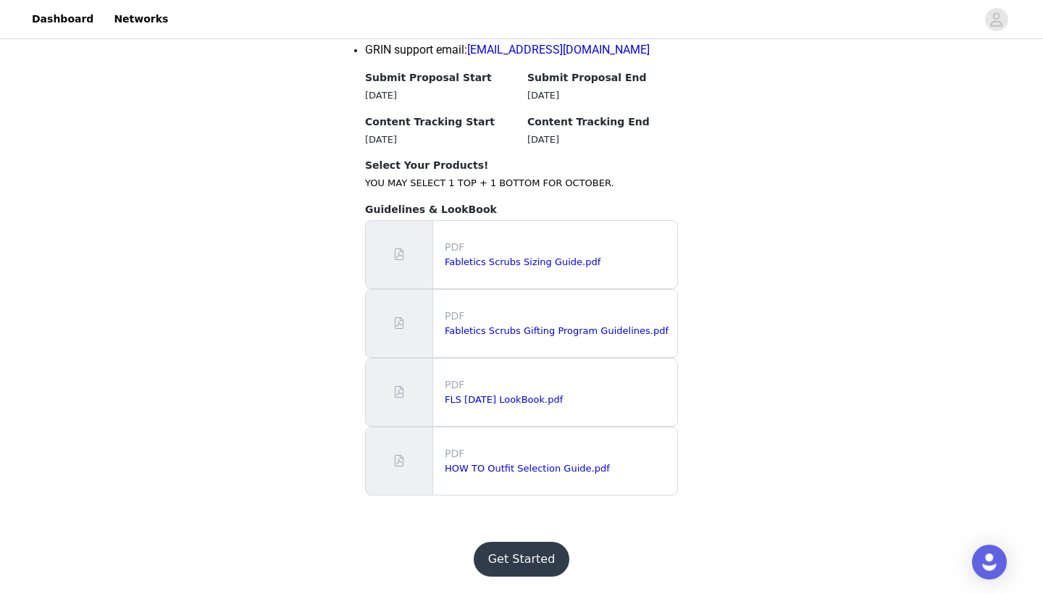
scroll to position [1485, 0]
click at [530, 402] on link "FLS [DATE] LookBook.pdf" at bounding box center [504, 399] width 118 height 11
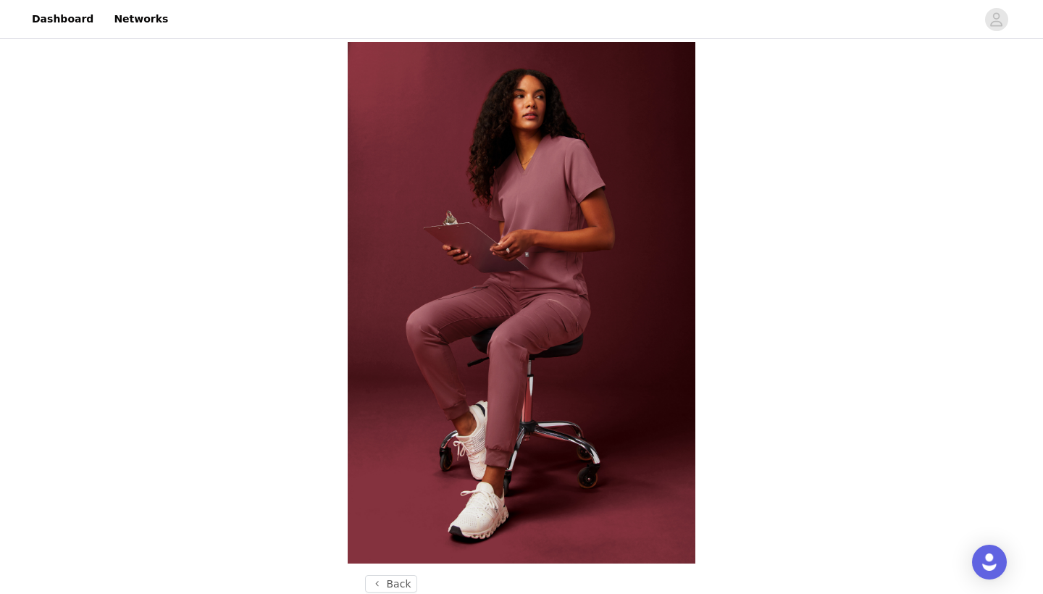
scroll to position [0, 0]
click at [79, 24] on link "Dashboard" at bounding box center [62, 19] width 79 height 33
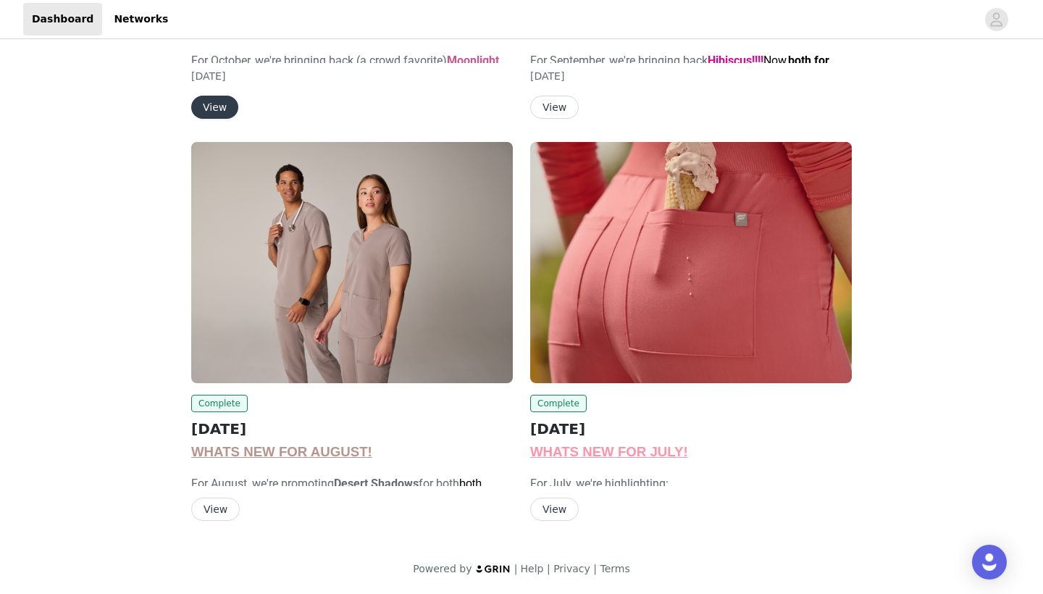
scroll to position [409, 0]
click at [562, 511] on button "View" at bounding box center [554, 508] width 49 height 23
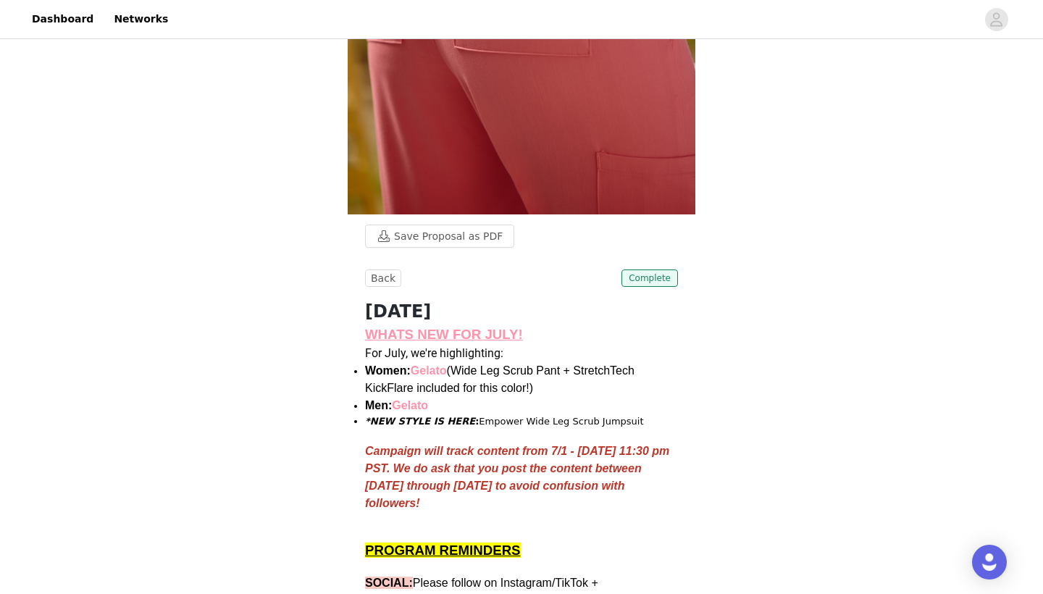
scroll to position [345, 0]
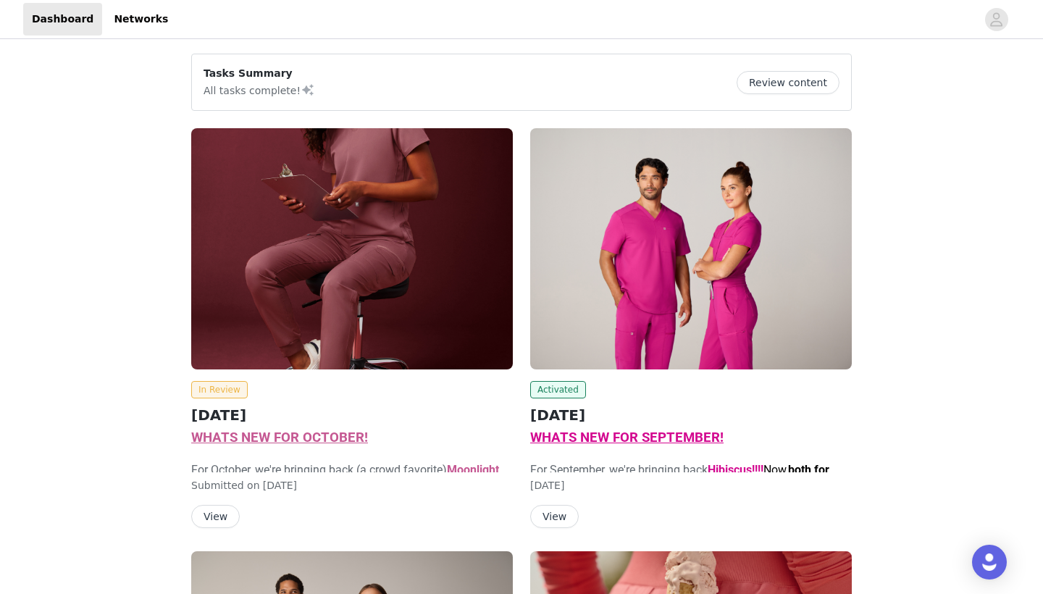
click at [558, 518] on button "View" at bounding box center [554, 516] width 49 height 23
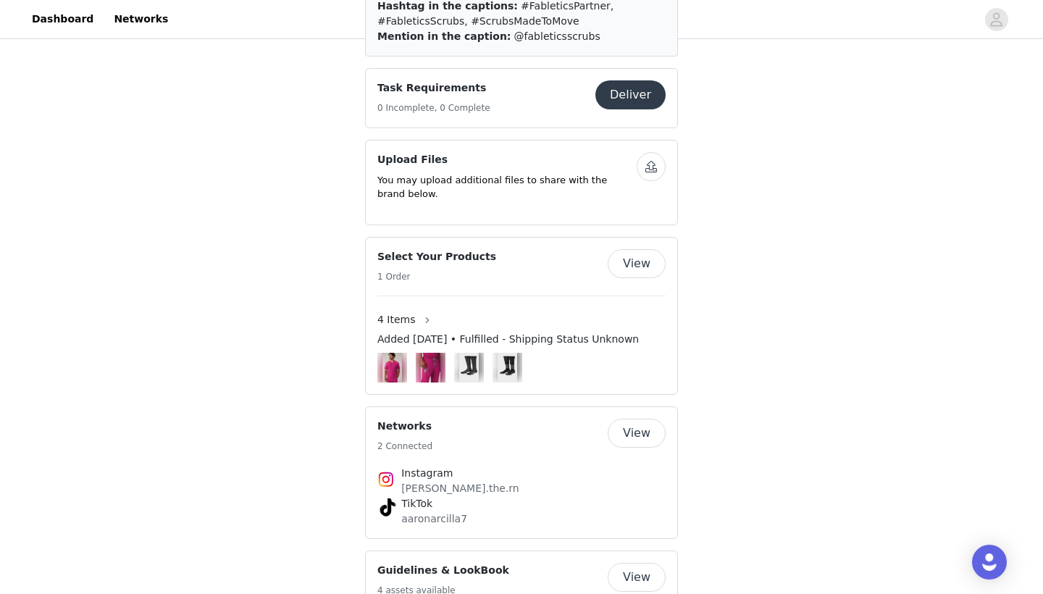
scroll to position [1264, 0]
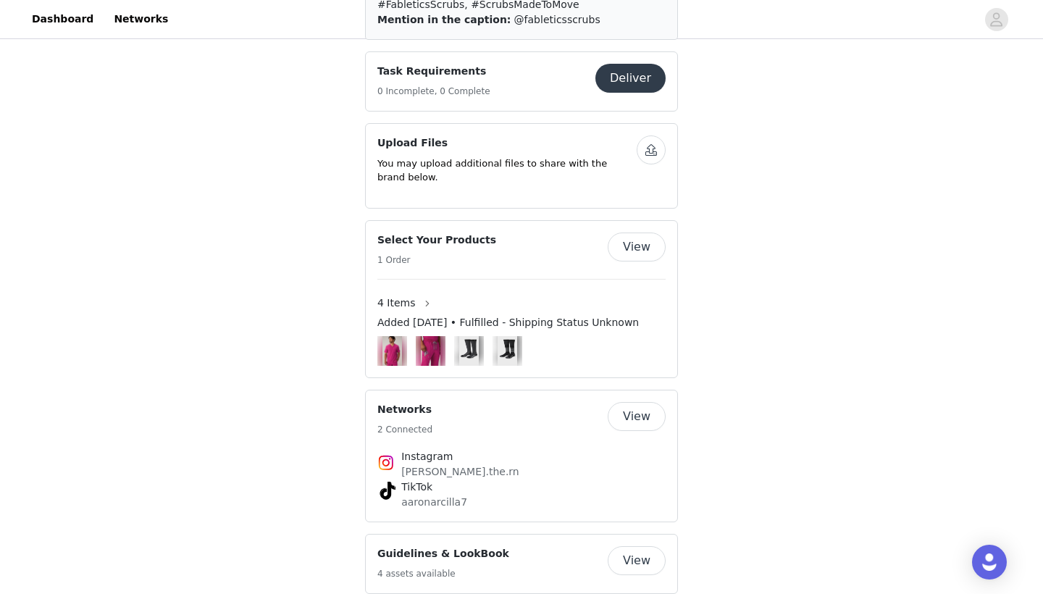
click at [634, 93] on button "Deliver" at bounding box center [630, 78] width 70 height 29
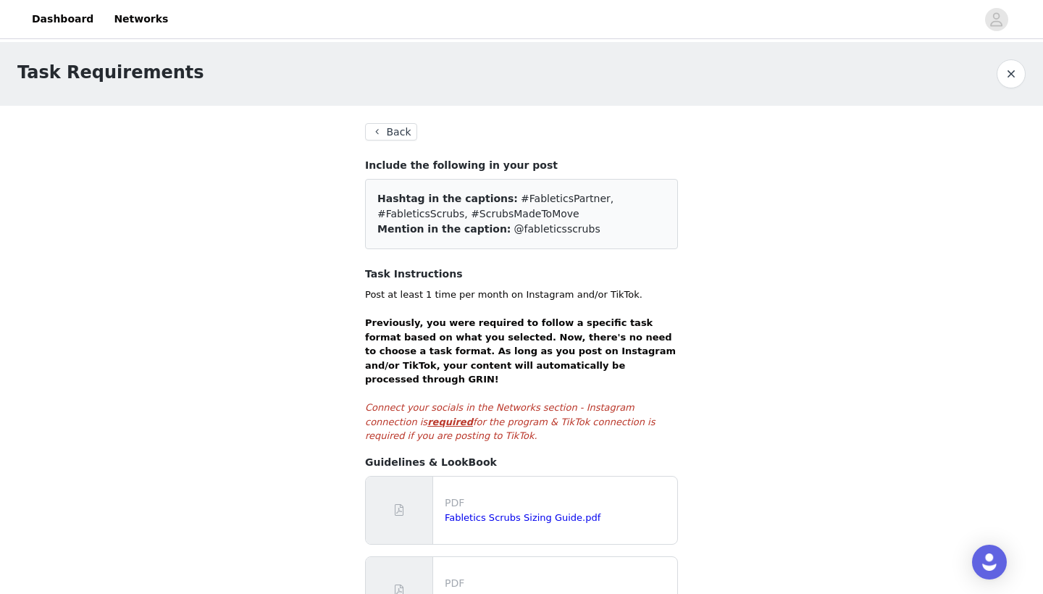
click at [396, 128] on button "Back" at bounding box center [391, 131] width 52 height 17
click at [392, 130] on button "Back" at bounding box center [391, 131] width 52 height 17
